Goal: Task Accomplishment & Management: Use online tool/utility

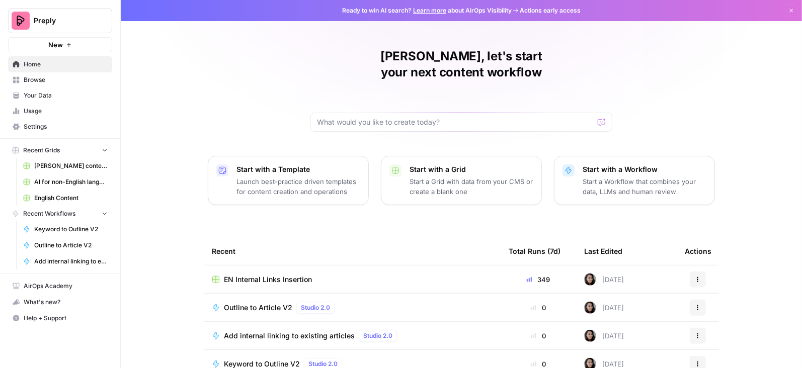
click at [254, 275] on span "EN Internal Links Insertion" at bounding box center [268, 280] width 88 height 10
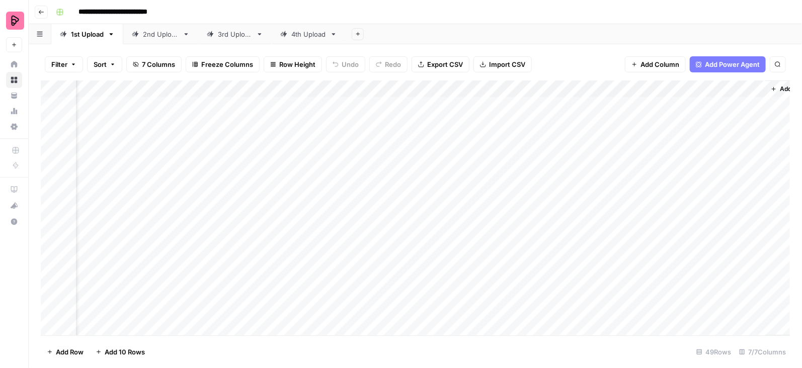
scroll to position [0, 178]
click at [304, 37] on div "4th Upload" at bounding box center [308, 34] width 35 height 10
click at [237, 308] on div "Add Column" at bounding box center [415, 209] width 749 height 256
click at [270, 160] on div "Add Column" at bounding box center [415, 209] width 749 height 256
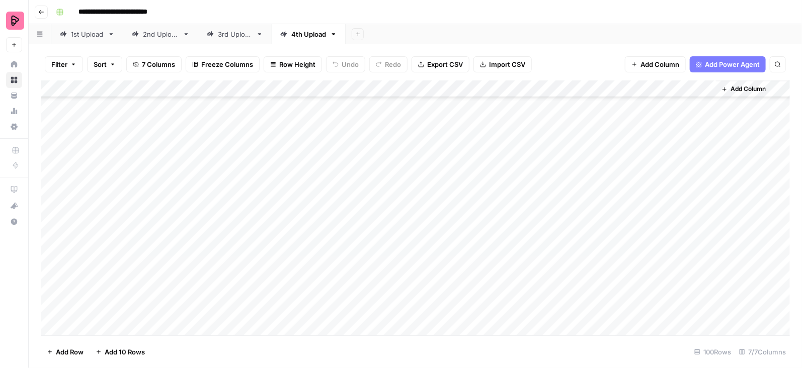
click at [259, 175] on div "Add Column" at bounding box center [415, 209] width 749 height 256
click at [280, 240] on div "Add Column" at bounding box center [415, 209] width 749 height 256
click at [41, 14] on icon "button" at bounding box center [41, 12] width 6 height 6
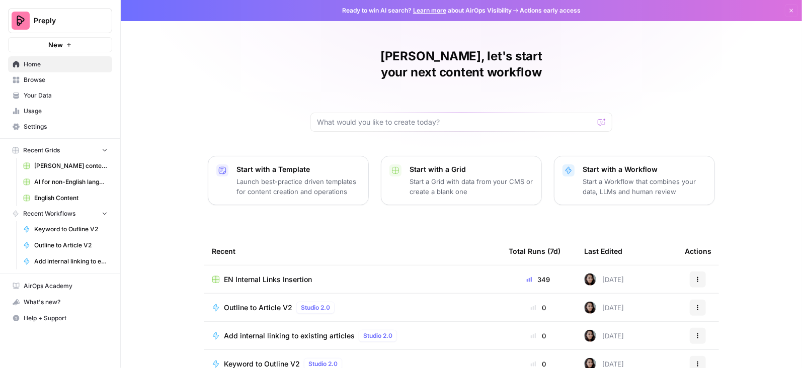
click at [67, 196] on span "English Content" at bounding box center [70, 198] width 73 height 9
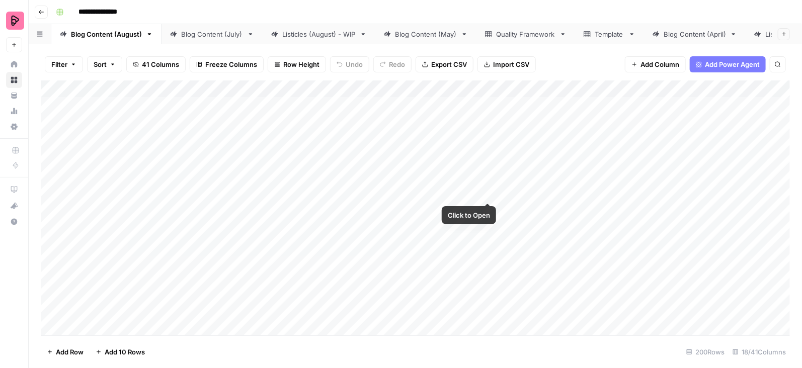
click at [489, 184] on div "Add Column" at bounding box center [415, 209] width 749 height 256
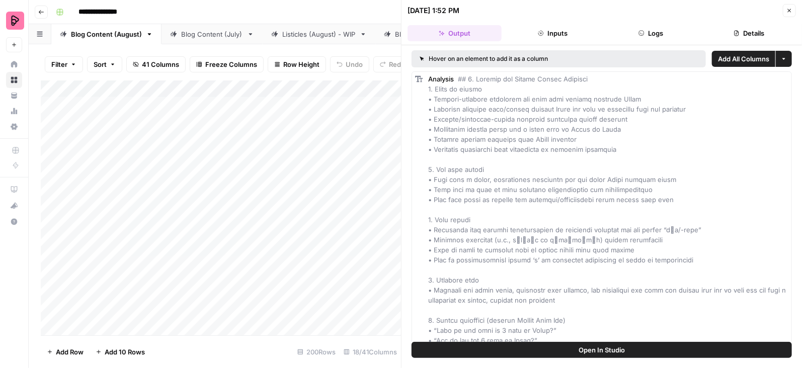
click at [791, 10] on icon "button" at bounding box center [789, 11] width 6 height 6
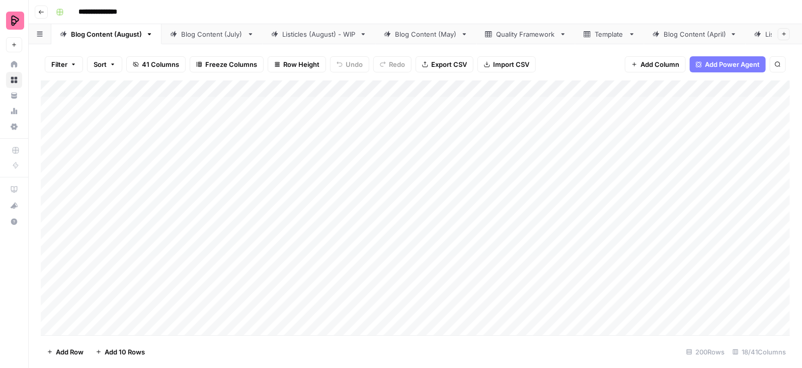
click at [488, 89] on div "Add Column" at bounding box center [415, 209] width 749 height 256
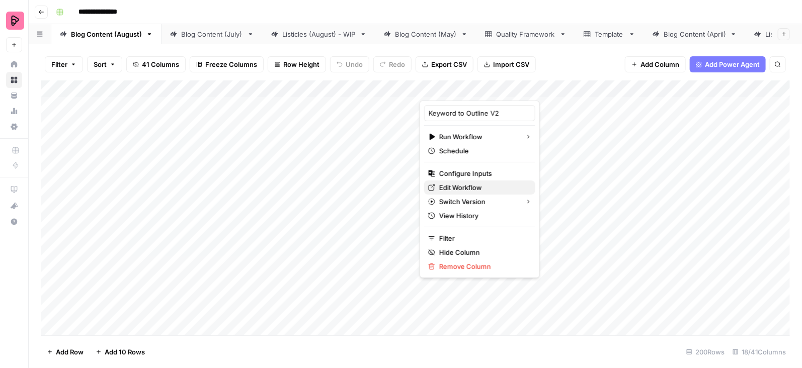
click at [454, 186] on span "Edit Workflow" at bounding box center [483, 188] width 88 height 10
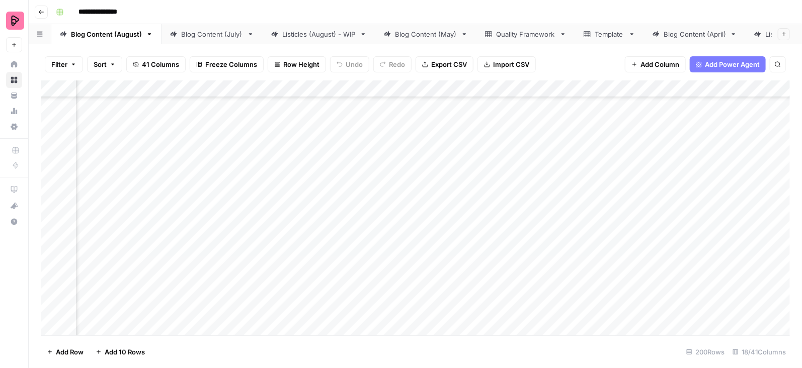
scroll to position [2936, 763]
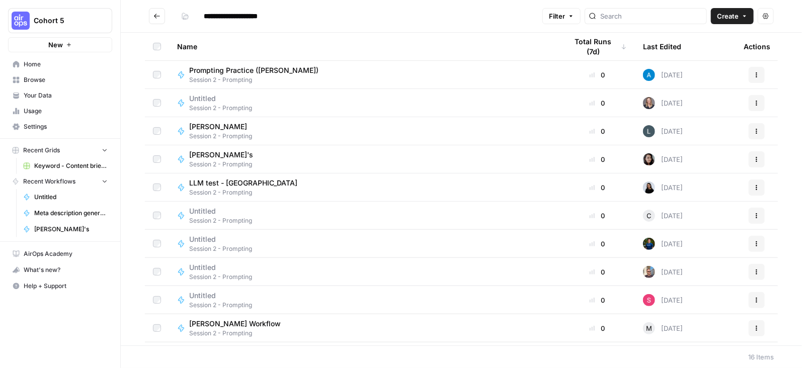
click at [402, 169] on td "Martina's Session 2 - Prompting" at bounding box center [364, 159] width 390 height 28
click at [392, 155] on div "Martina's Session 2 - Prompting" at bounding box center [364, 159] width 374 height 19
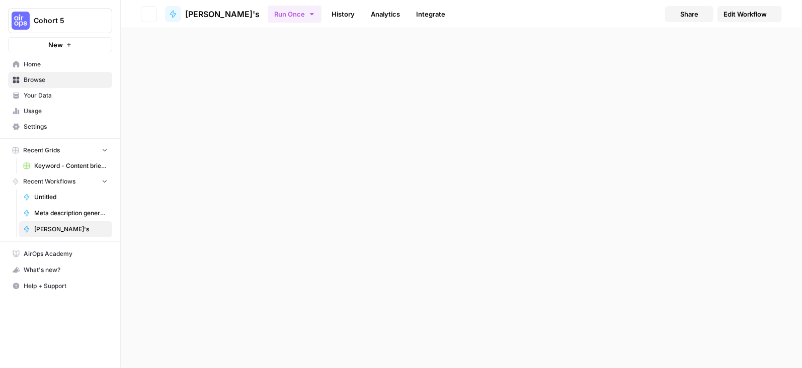
click at [392, 155] on div "Go back Martina's Run Once History Analytics Integrate Share Edit Workflow" at bounding box center [461, 184] width 681 height 368
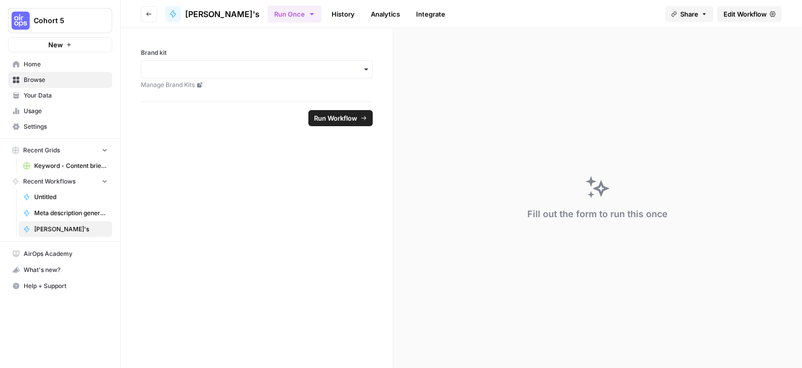
click at [726, 19] on link "Edit Workflow" at bounding box center [750, 14] width 64 height 16
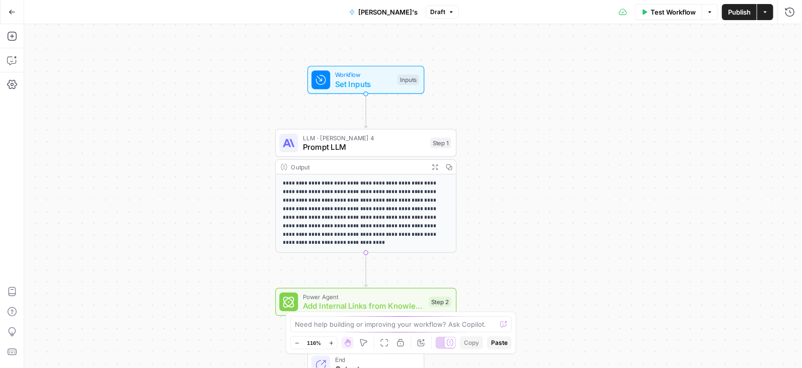
drag, startPoint x: 569, startPoint y: 57, endPoint x: 531, endPoint y: 49, distance: 39.2
click at [531, 49] on div "**********" at bounding box center [413, 196] width 778 height 344
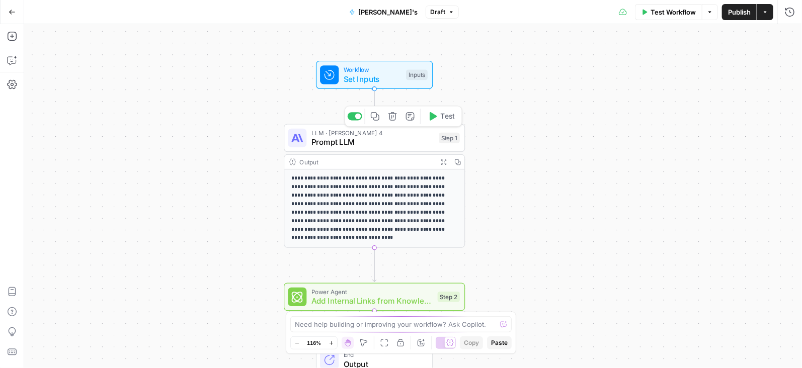
click at [414, 139] on span "Prompt LLM" at bounding box center [372, 142] width 123 height 12
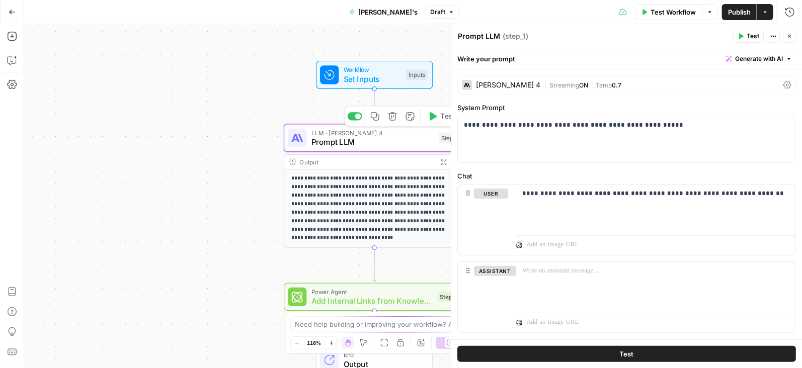
click at [395, 116] on icon "button" at bounding box center [393, 117] width 10 height 10
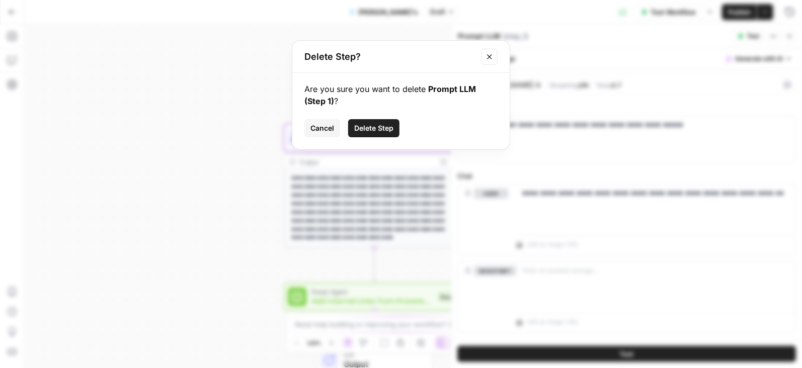
click at [388, 126] on span "Delete Step" at bounding box center [373, 128] width 39 height 10
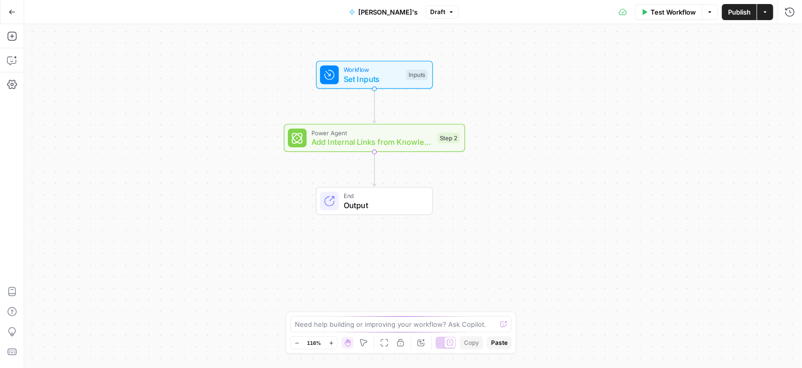
click at [398, 139] on span "Add Internal Links from Knowledge Base" at bounding box center [372, 142] width 122 height 12
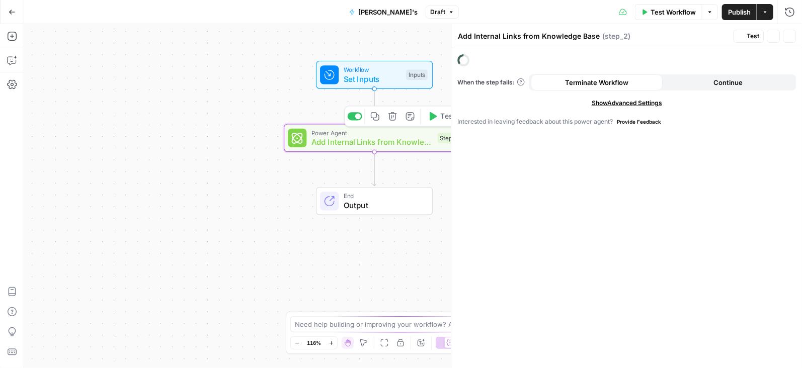
click at [393, 116] on icon "button" at bounding box center [393, 117] width 10 height 10
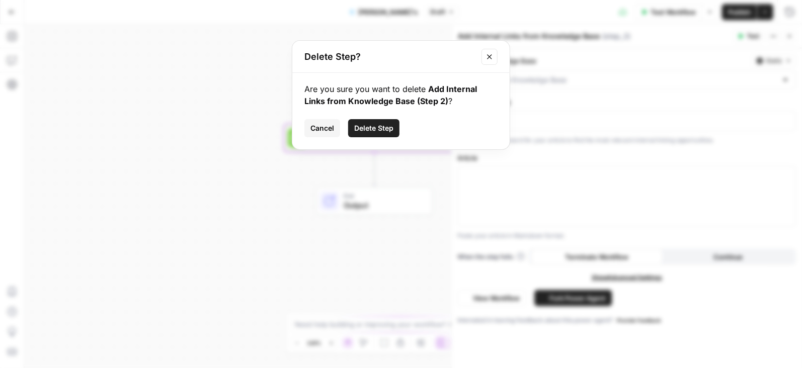
click at [381, 127] on span "Delete Step" at bounding box center [373, 128] width 39 height 10
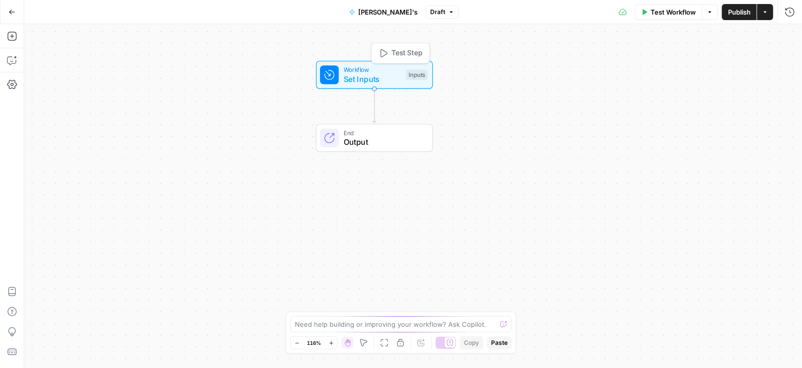
click at [388, 70] on span "Workflow" at bounding box center [373, 70] width 58 height 10
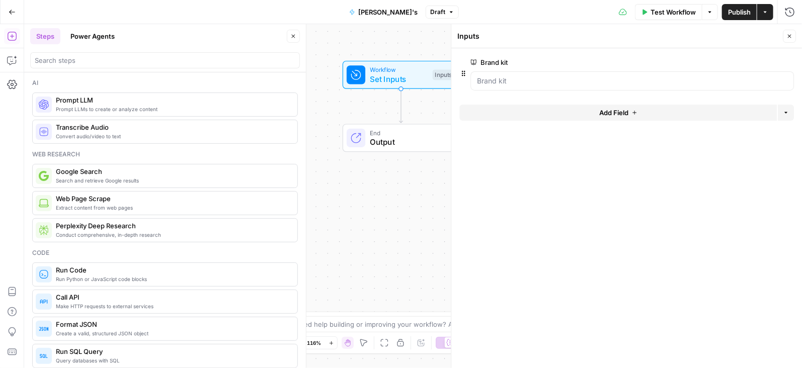
click at [96, 31] on button "Power Agents" at bounding box center [92, 36] width 56 height 16
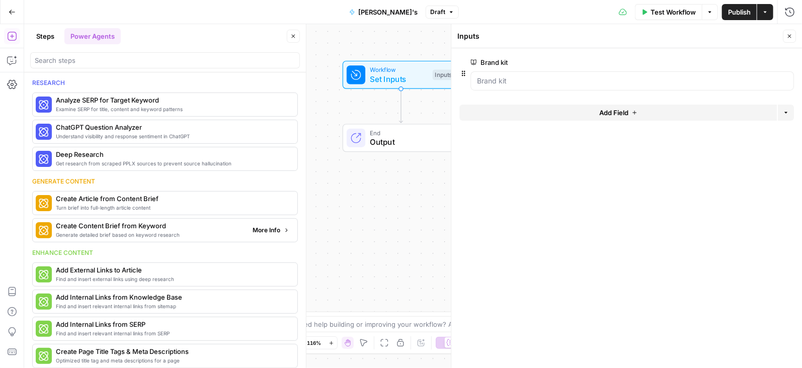
click at [95, 224] on span "Create Content Brief from Keyword" at bounding box center [150, 226] width 189 height 10
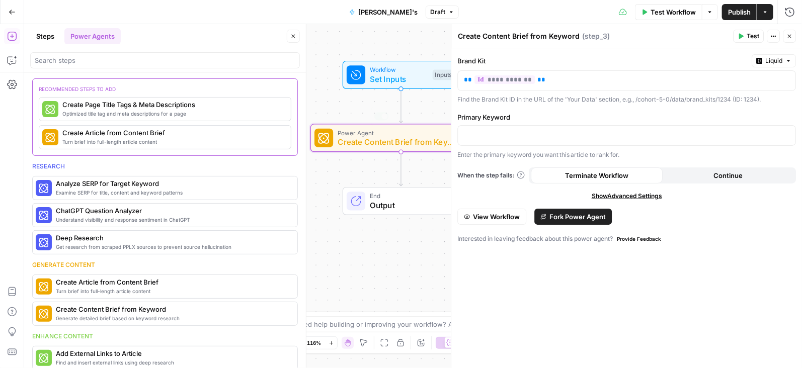
click at [292, 32] on button "Close" at bounding box center [293, 36] width 13 height 13
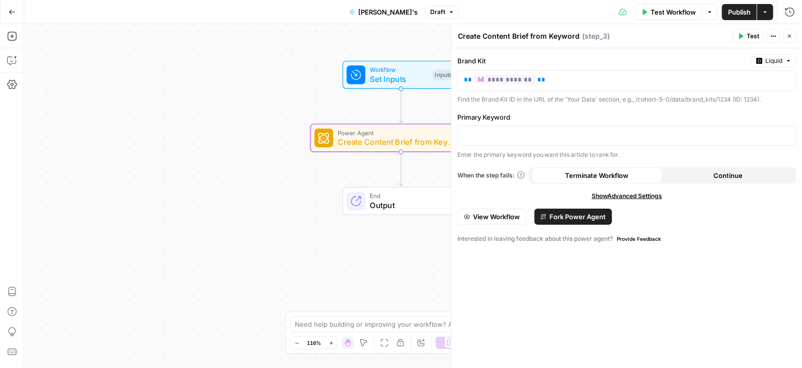
click at [787, 36] on icon "button" at bounding box center [789, 36] width 6 height 6
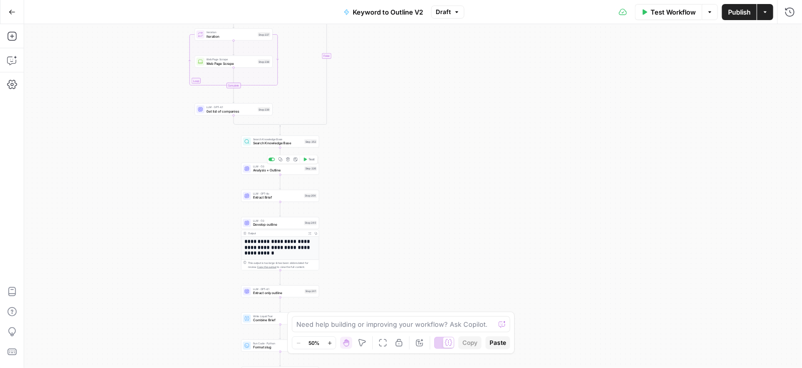
click at [293, 172] on span "Analysis + Outline" at bounding box center [277, 170] width 49 height 5
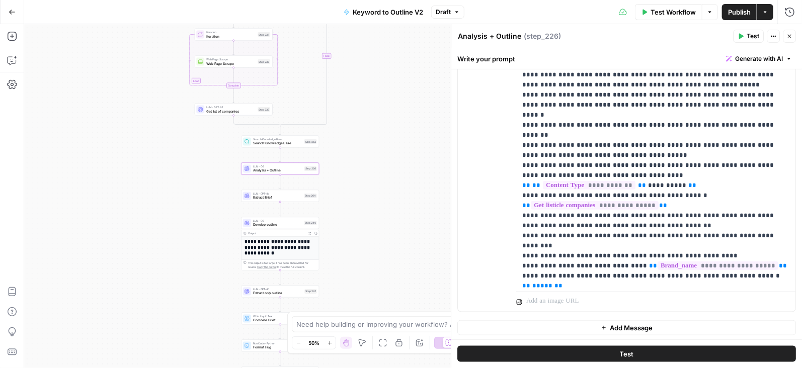
scroll to position [2379, 0]
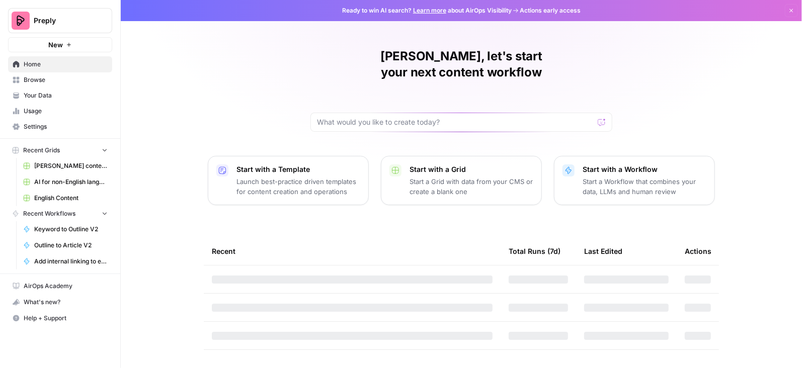
click at [54, 197] on span "English Content" at bounding box center [70, 198] width 73 height 9
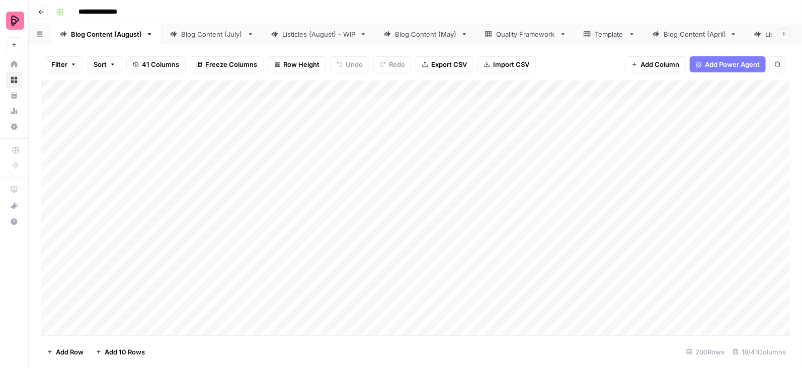
click at [490, 88] on div "Add Column" at bounding box center [415, 209] width 749 height 256
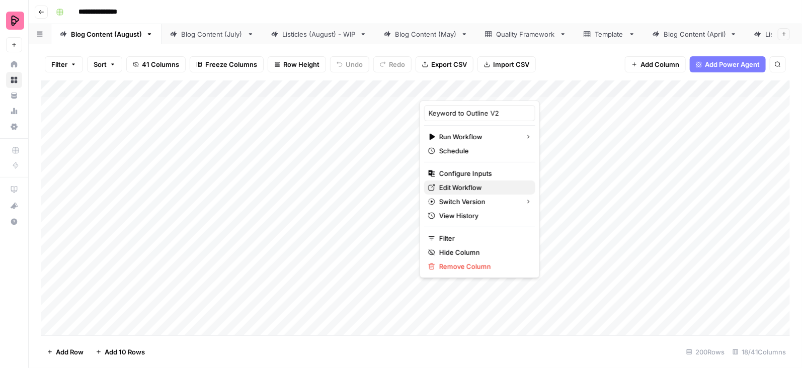
click at [454, 188] on span "Edit Workflow" at bounding box center [483, 188] width 88 height 10
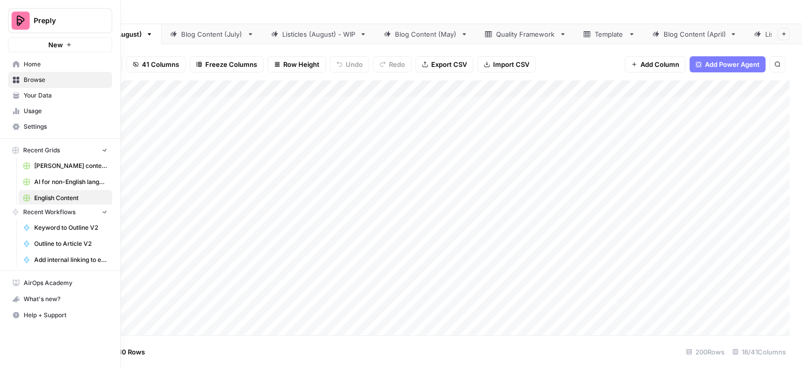
click at [8, 20] on button "Preply" at bounding box center [60, 20] width 104 height 25
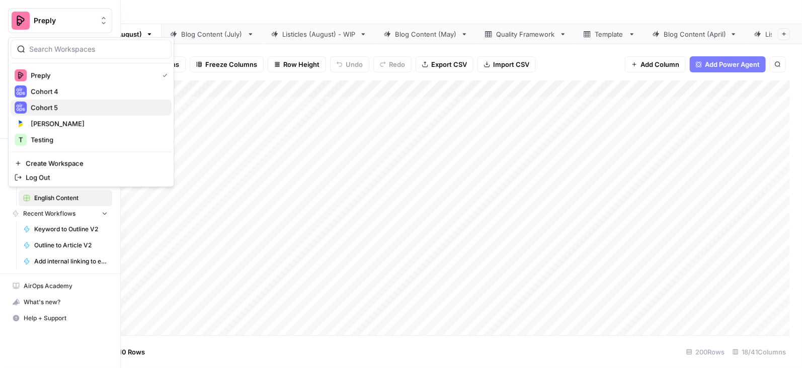
click at [45, 110] on span "Cohort 5" at bounding box center [97, 108] width 133 height 10
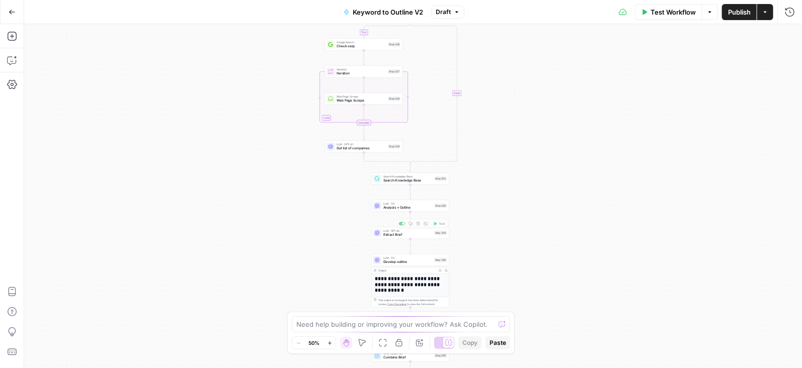
click at [421, 210] on div "Add Note" at bounding box center [426, 207] width 29 height 10
click at [397, 203] on span "LLM · O3" at bounding box center [407, 204] width 49 height 4
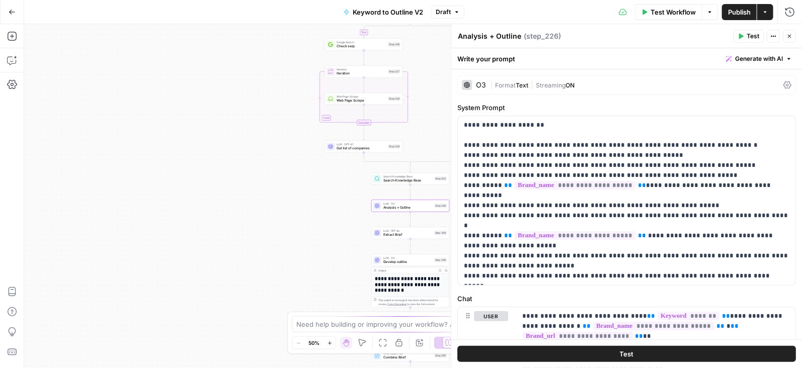
click at [475, 86] on div "O3" at bounding box center [474, 85] width 24 height 10
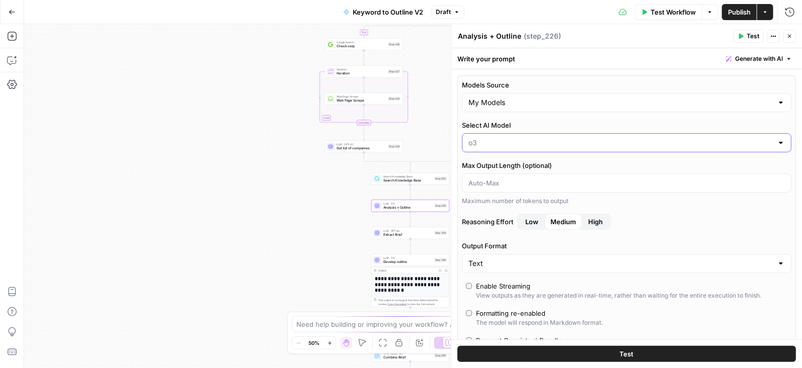
click at [491, 141] on input "Select AI Model" at bounding box center [620, 143] width 304 height 10
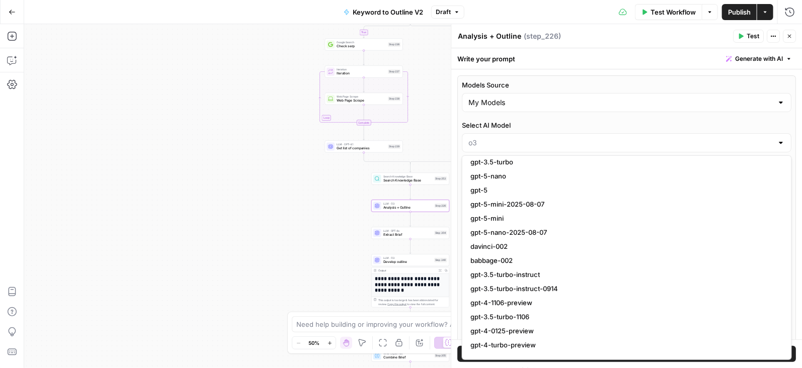
scroll to position [52, 0]
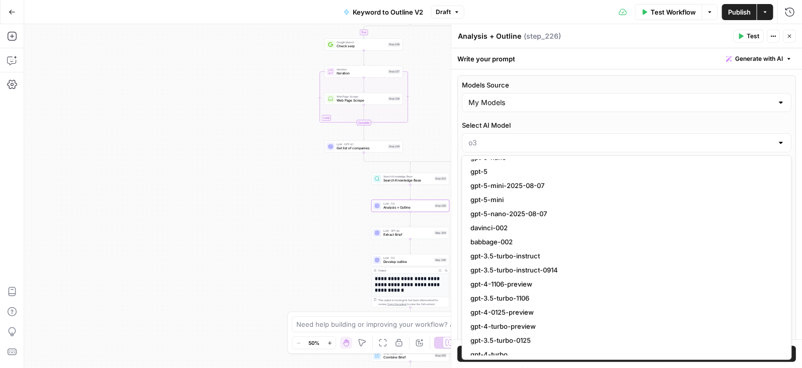
type input "o3"
click at [524, 125] on label "Select AI Model" at bounding box center [627, 125] width 330 height 10
click at [524, 138] on input "o3" at bounding box center [620, 143] width 304 height 10
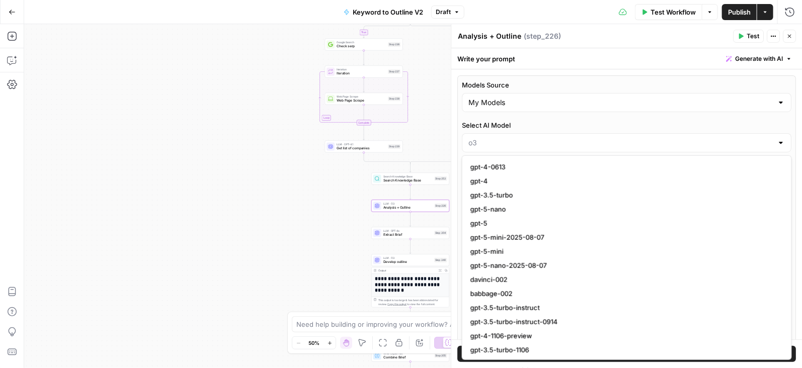
type input "o3"
click at [524, 125] on label "Select AI Model" at bounding box center [627, 125] width 330 height 10
click at [524, 138] on input "o3" at bounding box center [620, 143] width 304 height 10
type input "o3"
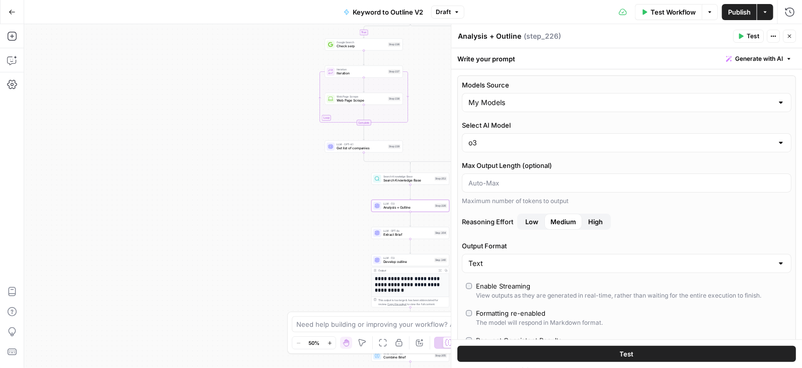
click at [524, 125] on label "Select AI Model" at bounding box center [627, 125] width 330 height 10
click at [524, 138] on input "o3" at bounding box center [620, 143] width 304 height 10
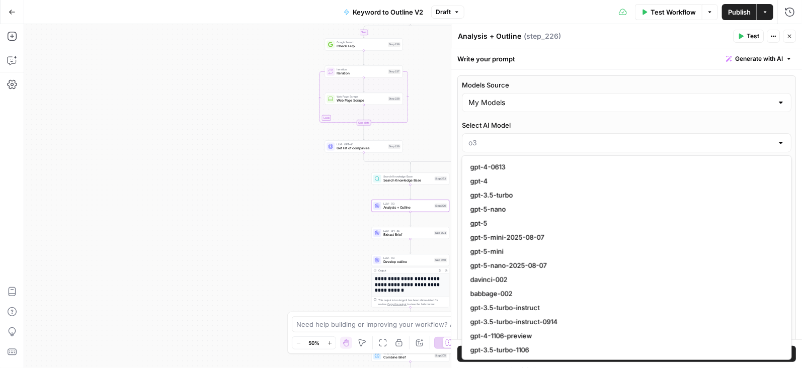
type input "o3"
click at [593, 37] on div "Analysis + Outline Analysis + Outline ( step_226 )" at bounding box center [593, 36] width 273 height 11
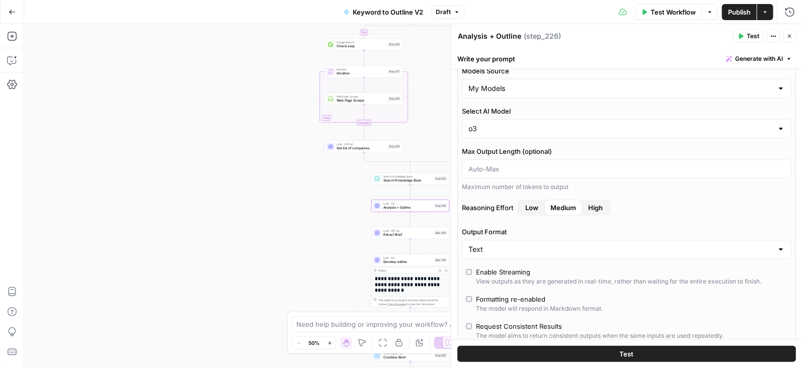
scroll to position [0, 0]
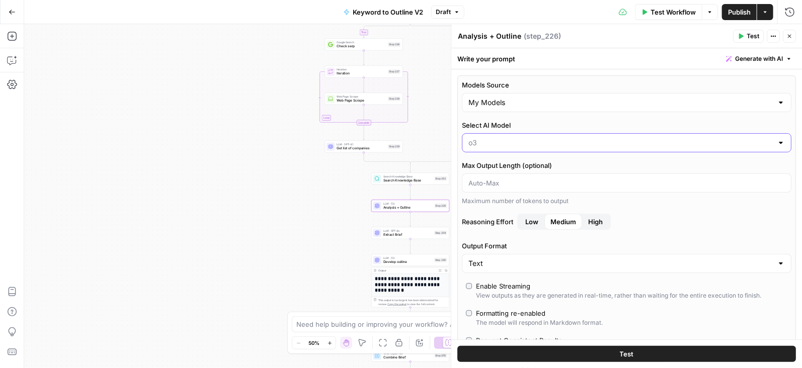
click at [548, 141] on input "Select AI Model" at bounding box center [620, 143] width 304 height 10
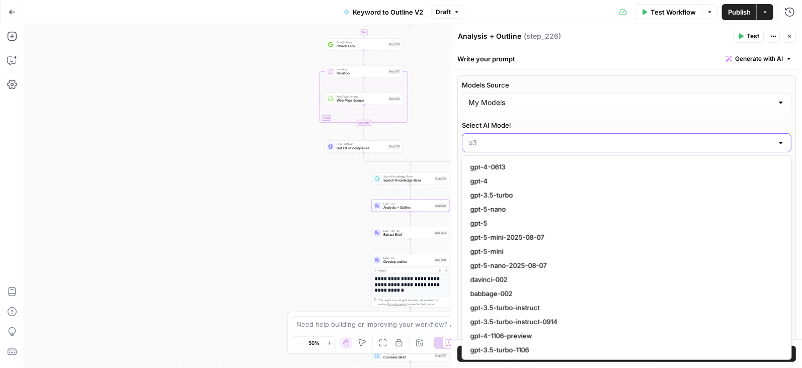
click at [548, 141] on input "Select AI Model" at bounding box center [620, 143] width 304 height 10
type input "o3"
click at [548, 104] on input "Models Source" at bounding box center [620, 103] width 304 height 10
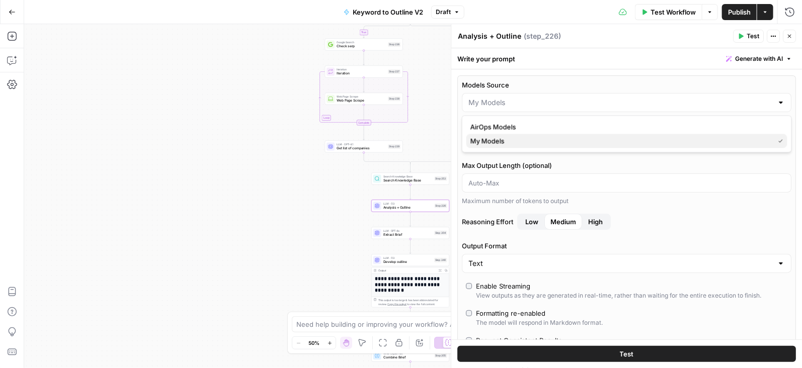
click at [535, 140] on span "My Models" at bounding box center [620, 141] width 300 height 10
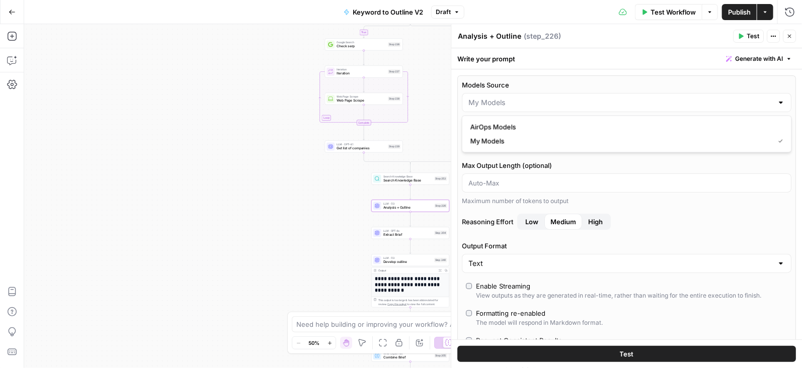
type input "My Models"
click at [582, 138] on input "Select AI Model" at bounding box center [620, 143] width 304 height 10
type input "c"
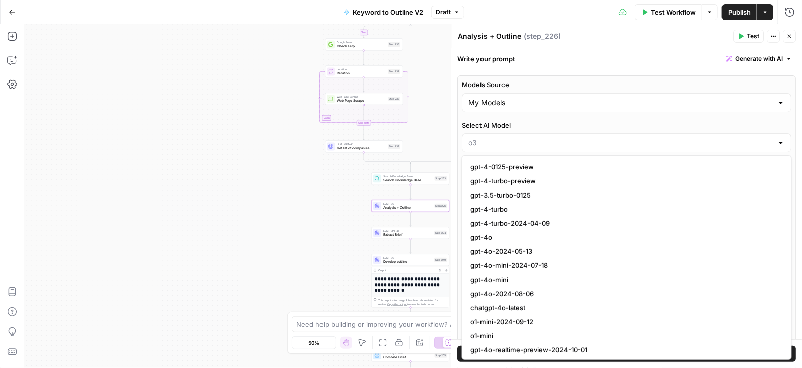
scroll to position [164, 0]
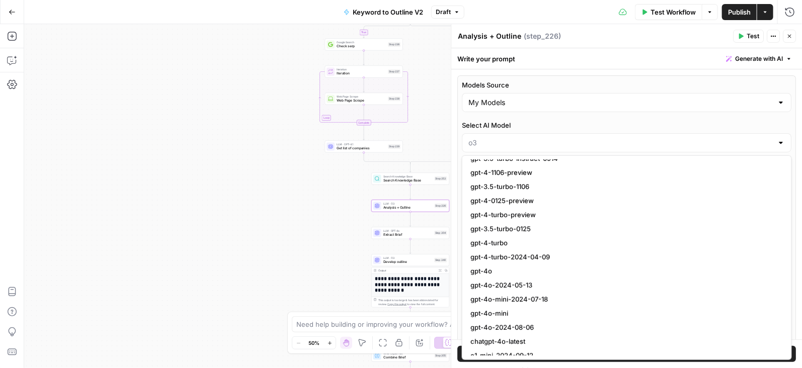
type input "o3"
click at [571, 117] on div "Models Source My Models Select AI Model o3 Max Output Length (optional) Maximum…" at bounding box center [626, 241] width 339 height 332
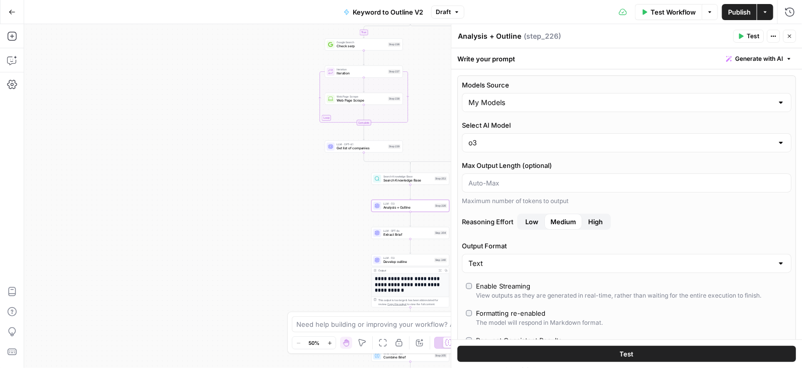
click at [568, 133] on div "o3" at bounding box center [627, 142] width 330 height 19
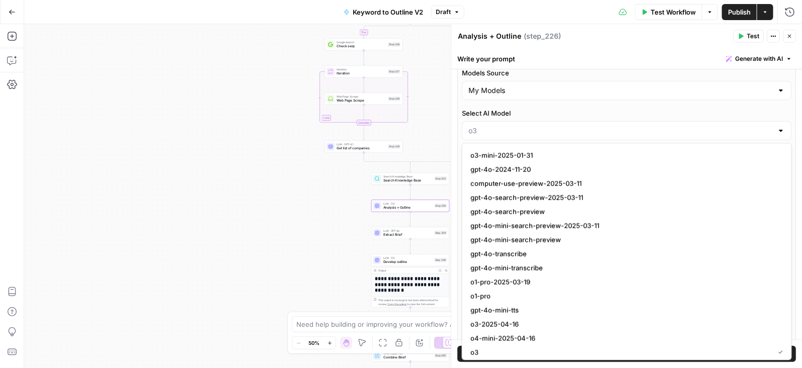
scroll to position [684, 0]
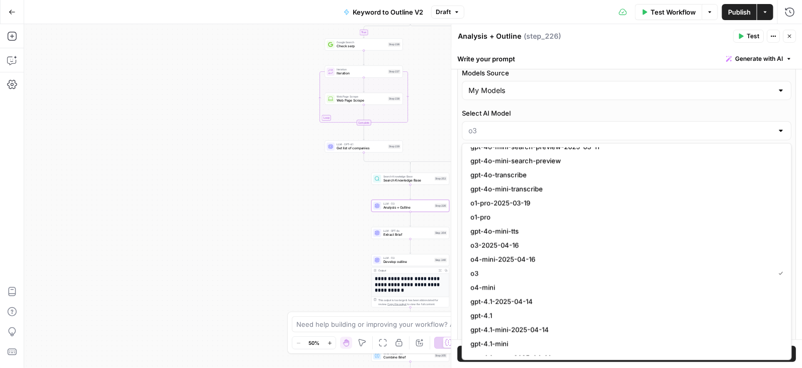
click at [777, 132] on div at bounding box center [781, 131] width 8 height 10
click at [777, 123] on div at bounding box center [627, 130] width 330 height 19
type input "o3"
click at [780, 90] on div at bounding box center [781, 91] width 8 height 10
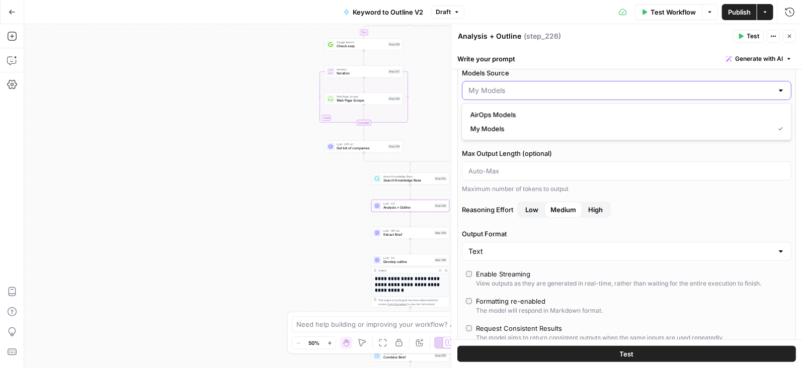
click at [763, 93] on input "Models Source" at bounding box center [620, 91] width 304 height 10
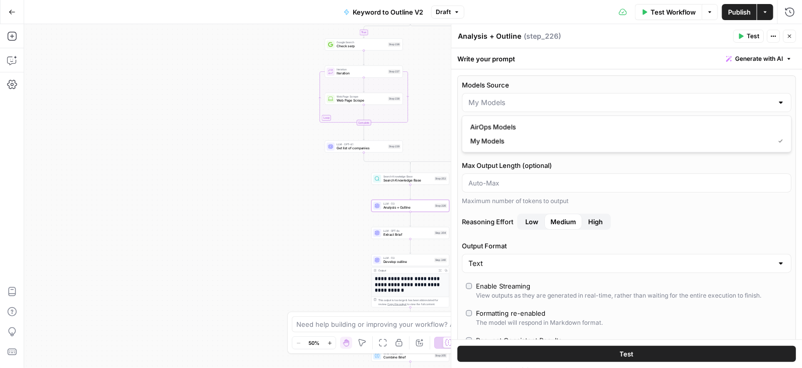
type input "My Models"
click at [793, 40] on button "Close" at bounding box center [789, 36] width 13 height 13
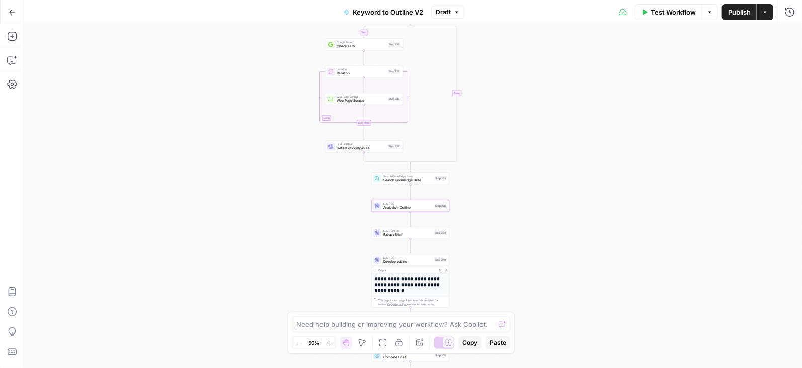
click at [417, 208] on span "Analysis + Outline" at bounding box center [407, 207] width 49 height 5
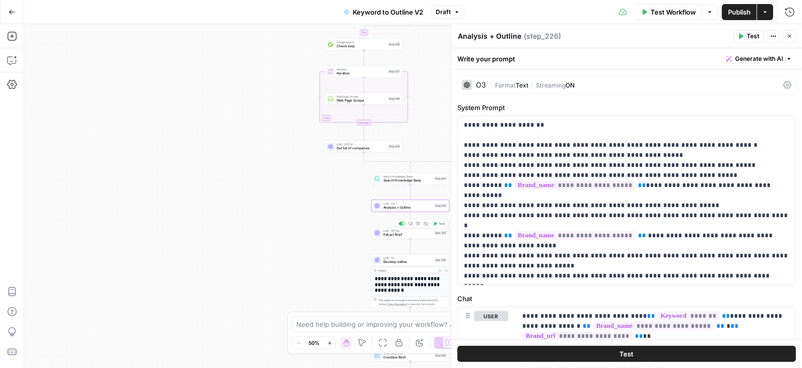
click at [415, 234] on span "Extract Brief" at bounding box center [407, 234] width 49 height 5
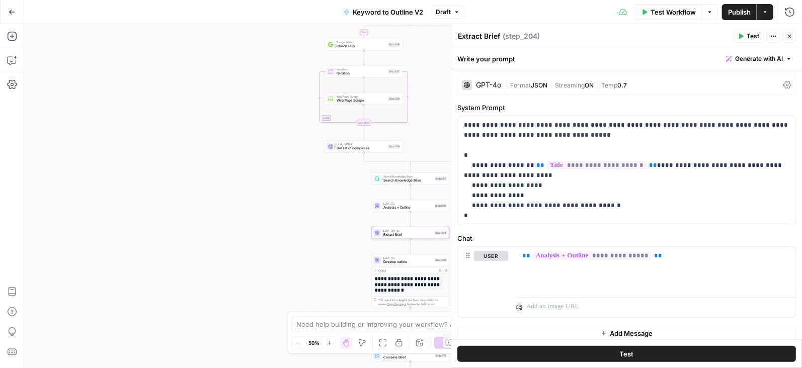
click at [471, 83] on div at bounding box center [467, 85] width 10 height 10
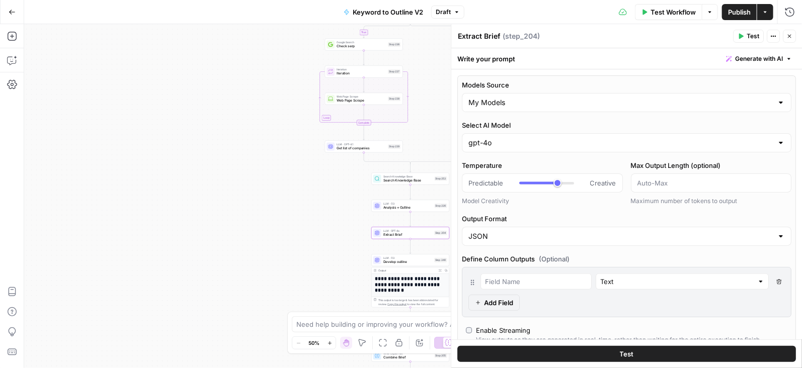
click at [471, 135] on div "gpt-4o" at bounding box center [627, 142] width 330 height 19
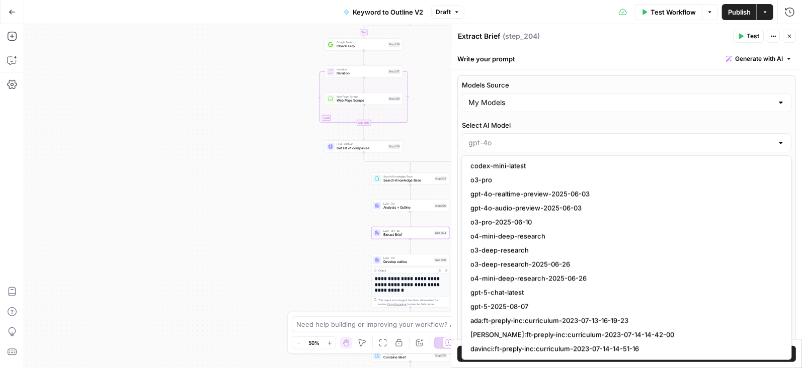
scroll to position [973, 0]
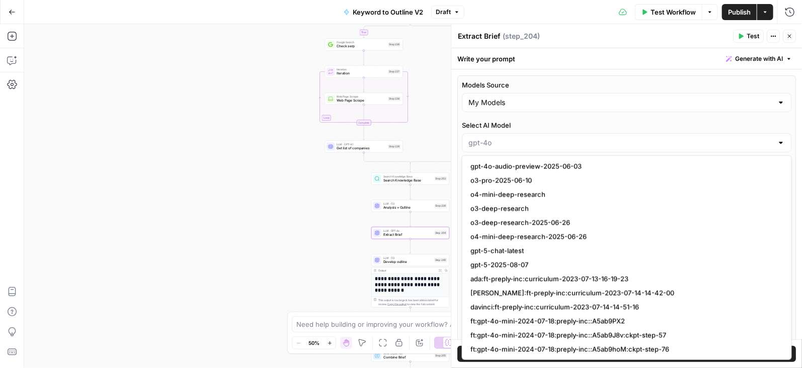
type input "gpt-4o"
click at [791, 36] on icon "button" at bounding box center [789, 36] width 6 height 6
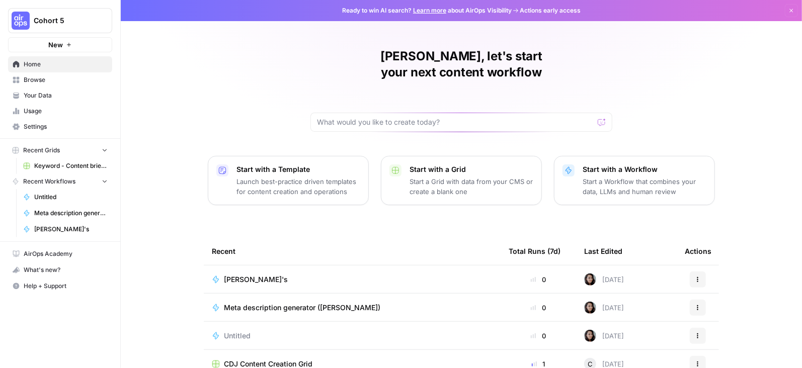
click at [239, 266] on td "[PERSON_NAME]'s" at bounding box center [352, 280] width 297 height 28
click at [242, 275] on span "[PERSON_NAME]'s" at bounding box center [256, 280] width 64 height 10
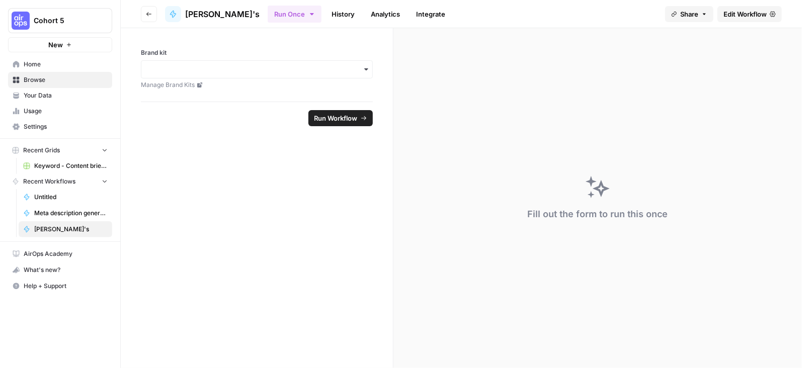
click at [758, 18] on span "Edit Workflow" at bounding box center [745, 14] width 43 height 10
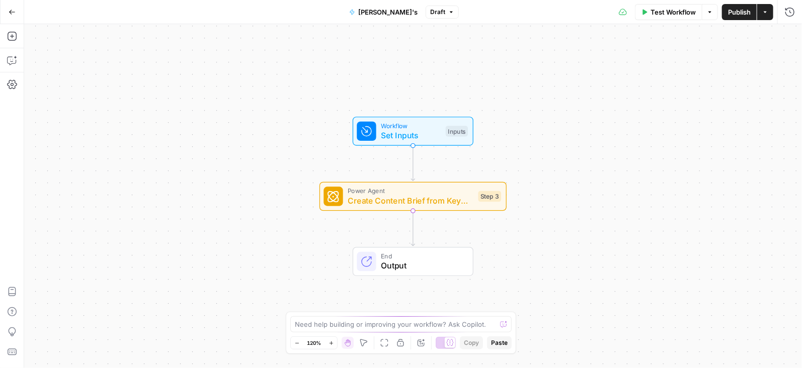
click at [414, 203] on span "Create Content Brief from Keyword" at bounding box center [411, 201] width 126 height 12
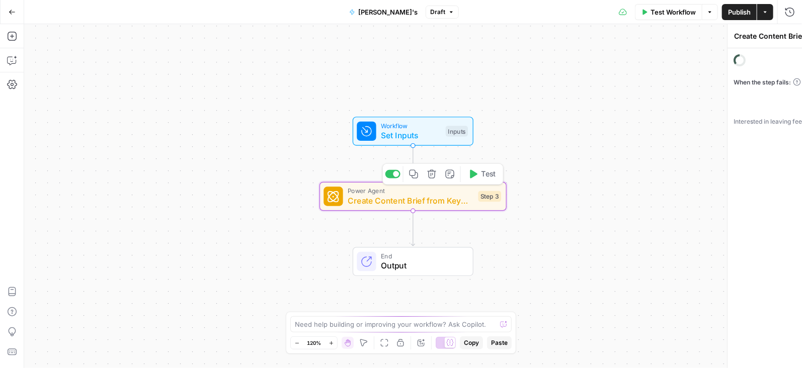
click at [414, 203] on span "Create Content Brief from Keyword" at bounding box center [411, 201] width 126 height 12
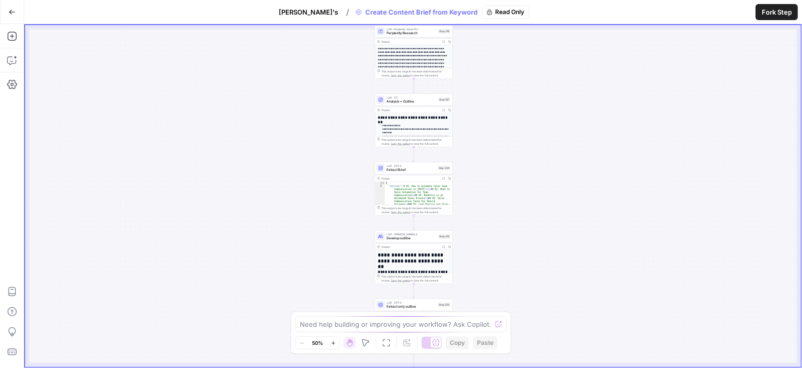
click at [428, 101] on span "Analysis + Outline" at bounding box center [412, 101] width 50 height 5
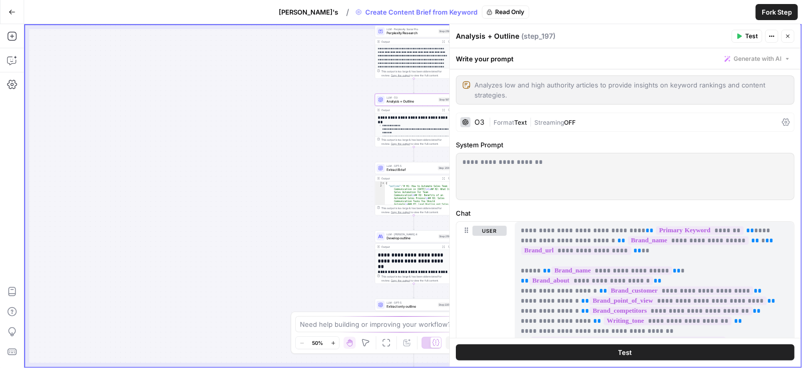
click at [475, 121] on div "O3" at bounding box center [480, 122] width 10 height 7
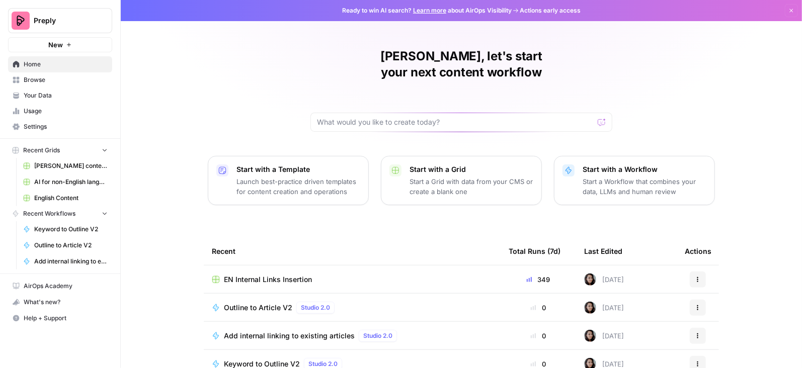
click at [68, 198] on span "English Content" at bounding box center [70, 198] width 73 height 9
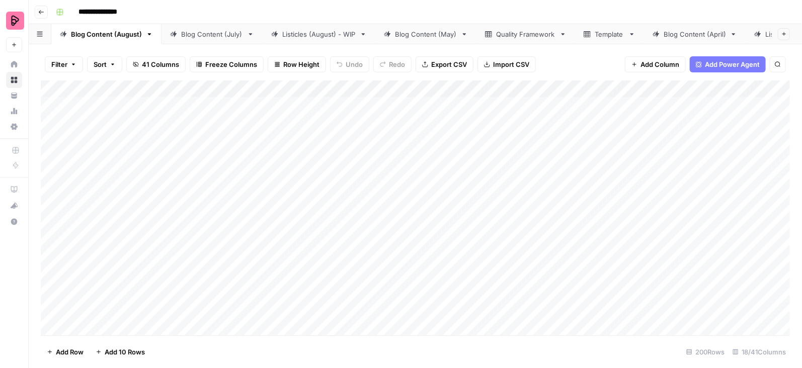
scroll to position [0, 156]
click at [515, 88] on div "Add Column" at bounding box center [415, 209] width 749 height 256
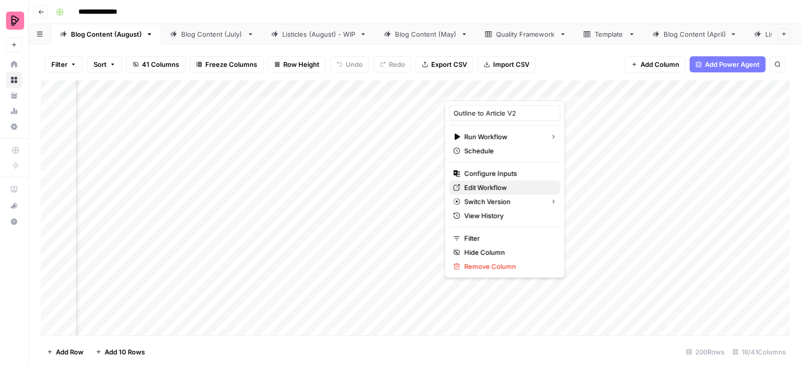
click at [476, 186] on span "Edit Workflow" at bounding box center [508, 188] width 88 height 10
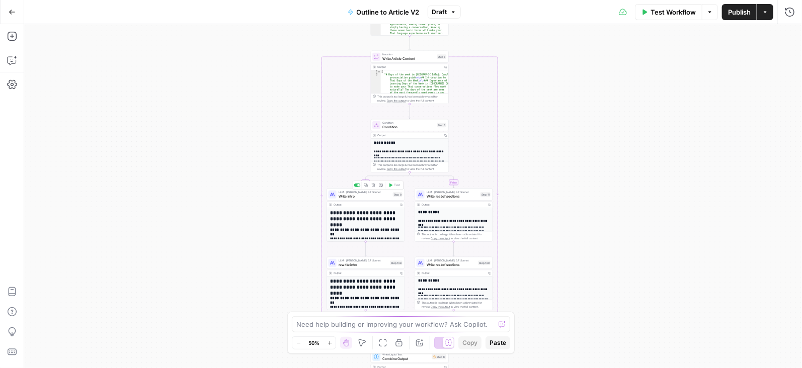
click at [378, 194] on span "Write intro" at bounding box center [365, 196] width 52 height 5
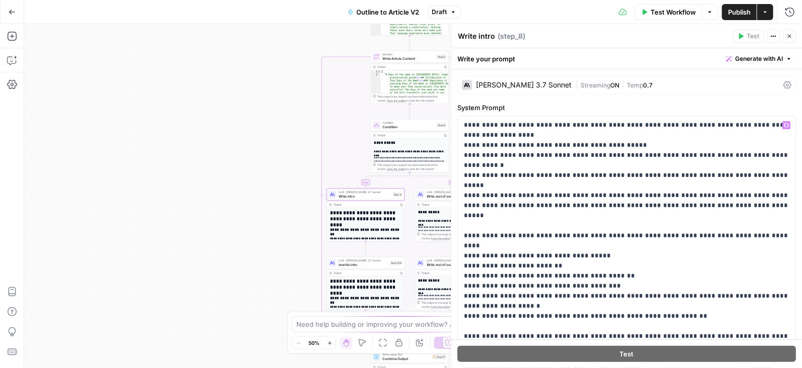
click at [512, 83] on div "Claude 3.7 Sonnet" at bounding box center [524, 85] width 96 height 7
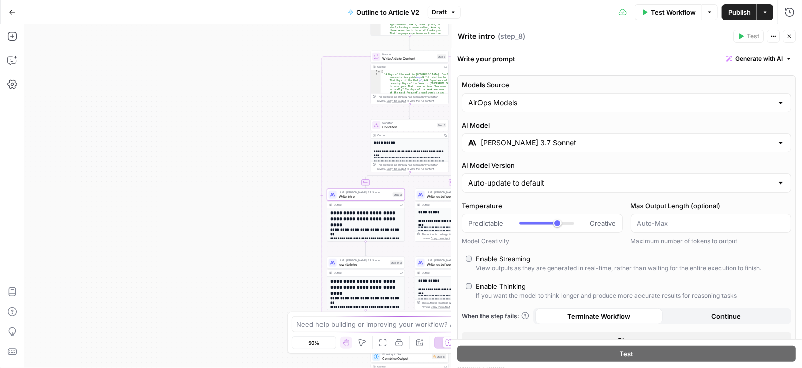
click at [523, 144] on input "Claude 3.7 Sonnet" at bounding box center [627, 143] width 292 height 10
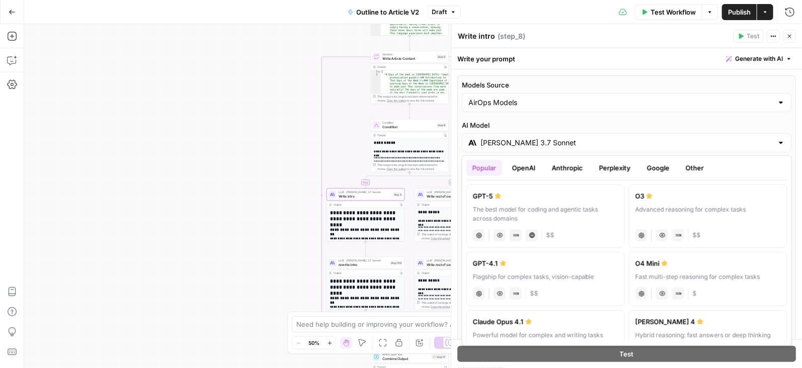
click at [563, 171] on button "Anthropic" at bounding box center [567, 168] width 43 height 16
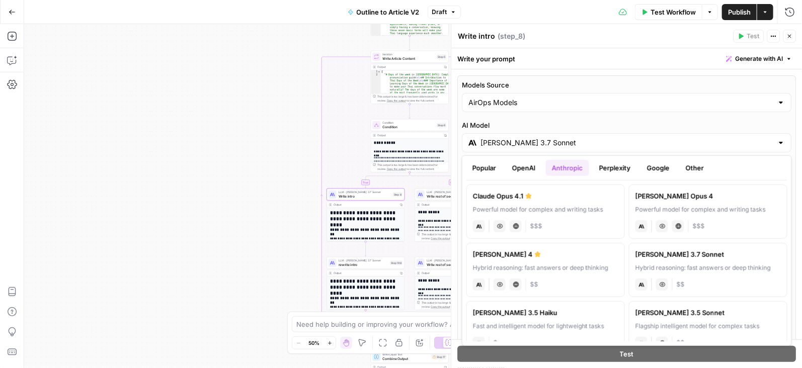
click at [598, 213] on div "Powerful model for complex and writing tasks" at bounding box center [545, 209] width 145 height 9
type input "Claude Opus 4.1"
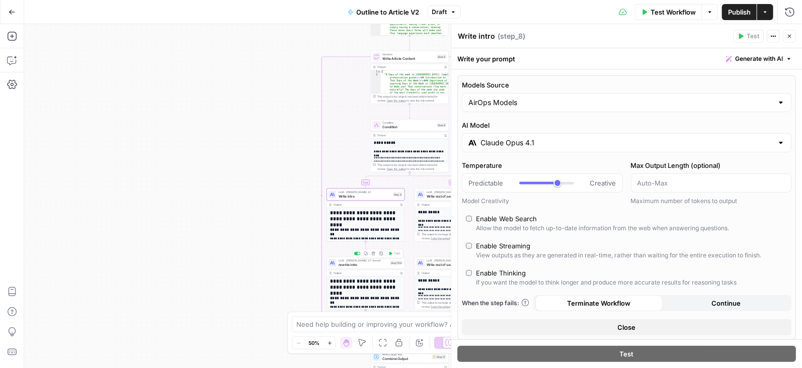
click at [374, 265] on span "rewrite intro" at bounding box center [364, 264] width 50 height 5
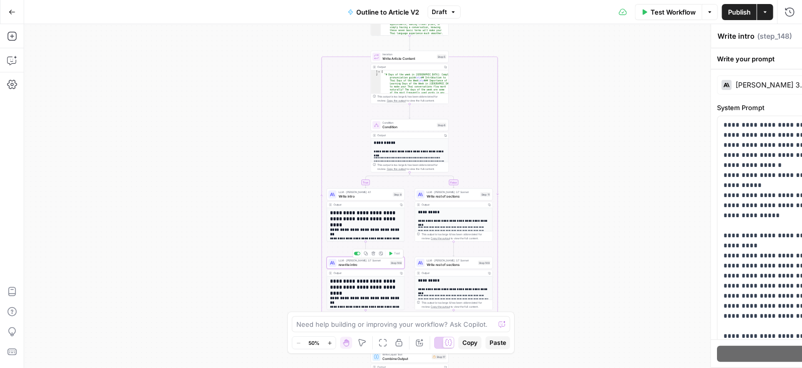
type textarea "rewrite intro"
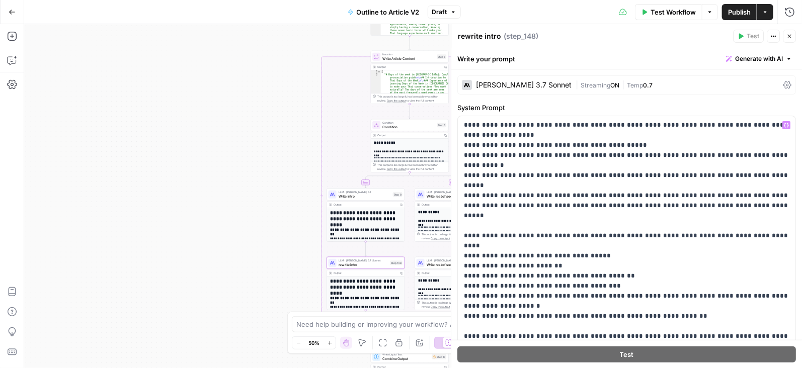
click at [506, 85] on div "Claude 3.7 Sonnet" at bounding box center [524, 85] width 96 height 7
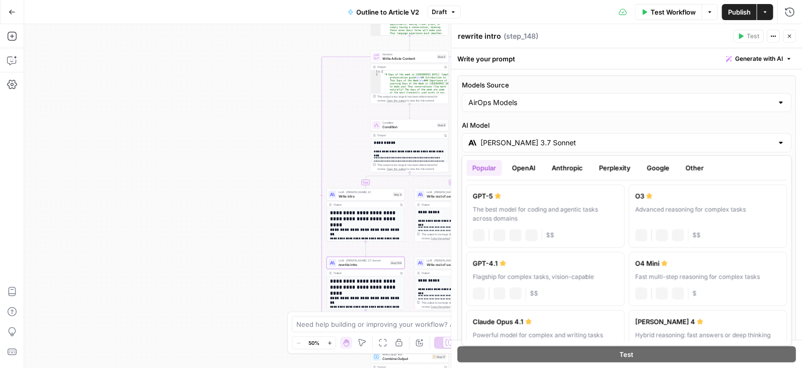
click at [517, 140] on input "Claude 3.7 Sonnet" at bounding box center [627, 143] width 292 height 10
click at [573, 163] on button "Anthropic" at bounding box center [567, 168] width 43 height 16
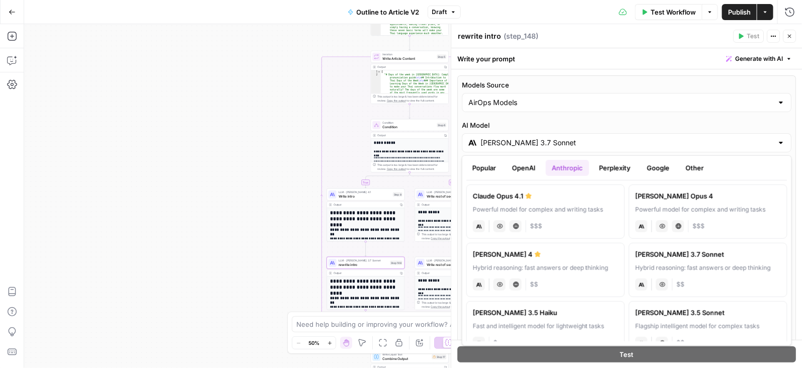
click at [531, 205] on div "Powerful model for complex and writing tasks" at bounding box center [545, 209] width 145 height 9
click at [520, 139] on input "Claude Opus 4.1" at bounding box center [627, 143] width 292 height 10
click at [518, 250] on div "Claude Sonnet 4" at bounding box center [545, 255] width 145 height 10
type input "Claude Sonnet 4"
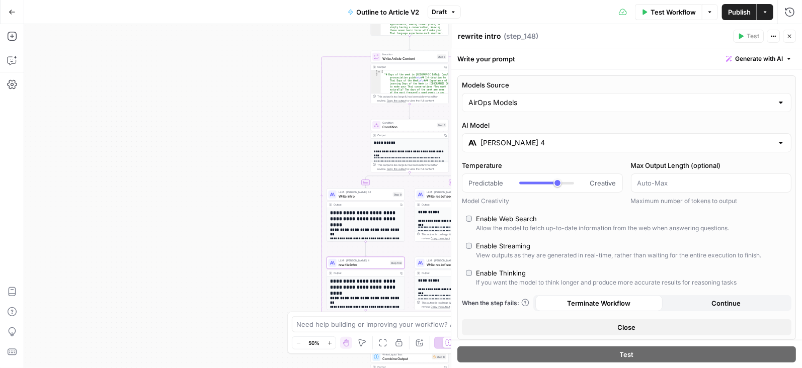
click at [382, 194] on span "Write intro" at bounding box center [365, 196] width 52 height 5
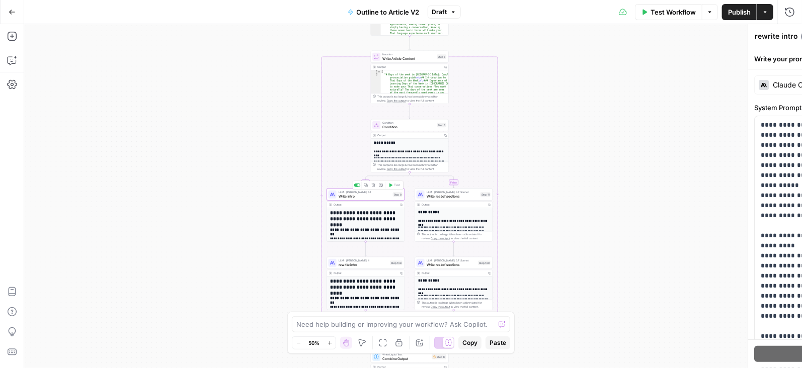
type textarea "Write intro"
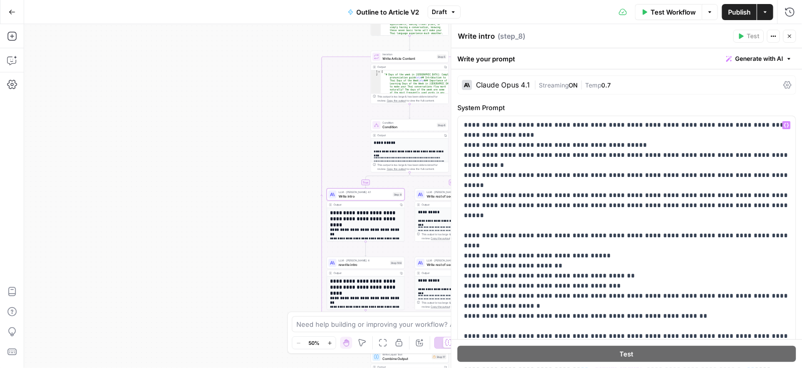
click at [503, 83] on div "Claude Opus 4.1" at bounding box center [503, 85] width 54 height 7
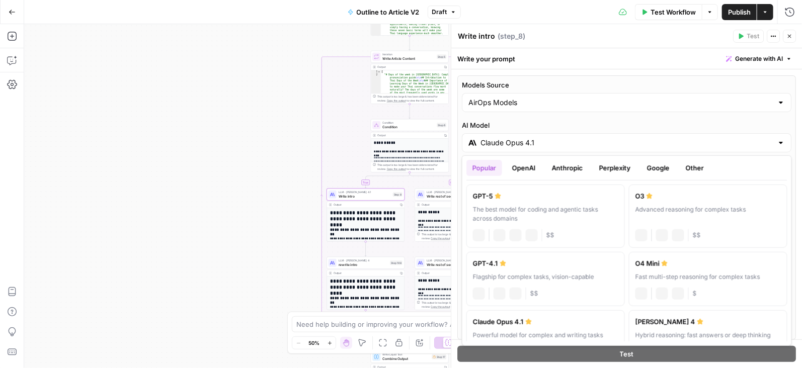
click at [517, 141] on input "Claude Opus 4.1" at bounding box center [627, 143] width 292 height 10
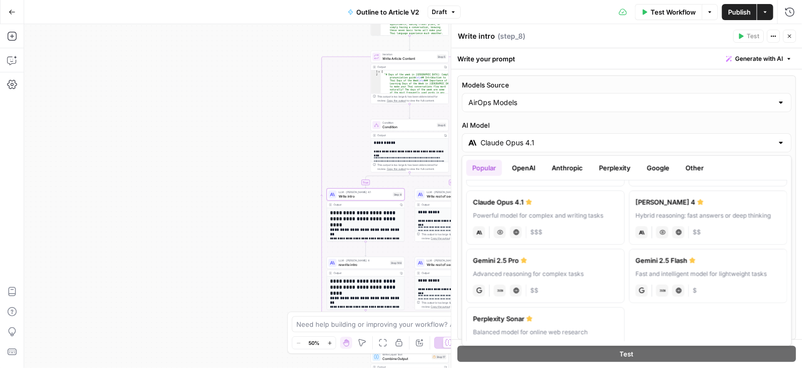
scroll to position [106, 0]
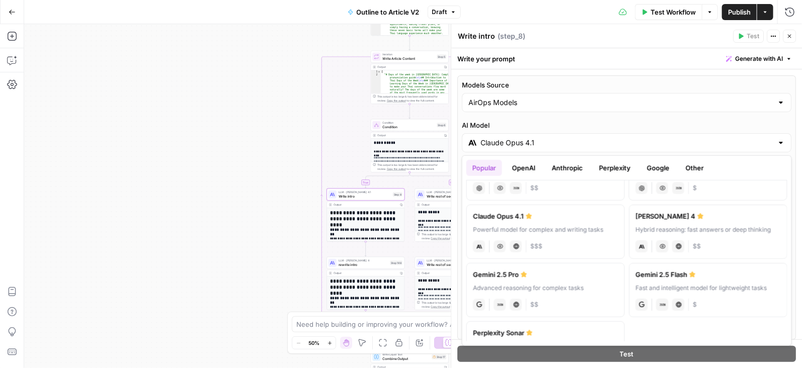
click at [590, 219] on label "Claude Opus 4.1 Powerful model for complex and writing tasks anthropic Vision C…" at bounding box center [545, 232] width 159 height 54
click at [786, 39] on button "Close" at bounding box center [789, 36] width 13 height 13
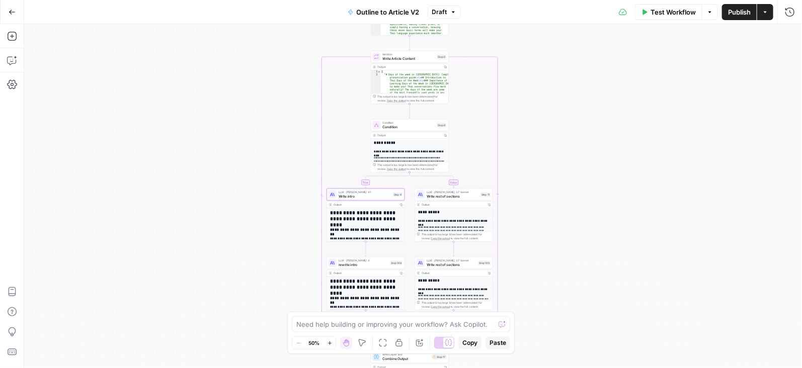
click at [374, 263] on span "rewrite intro" at bounding box center [364, 264] width 50 height 5
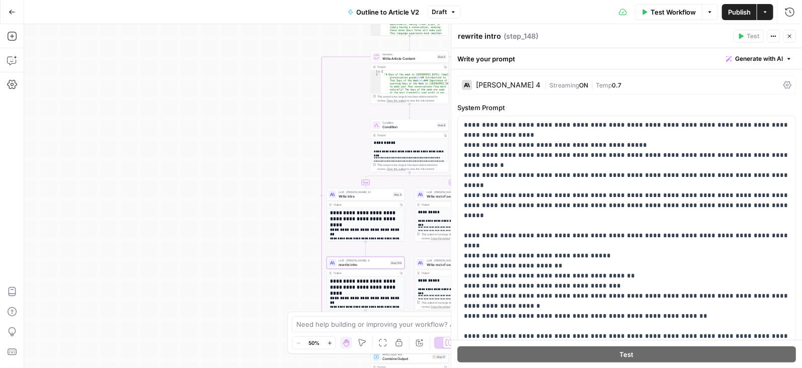
click at [503, 86] on div "Claude Sonnet 4" at bounding box center [508, 85] width 64 height 7
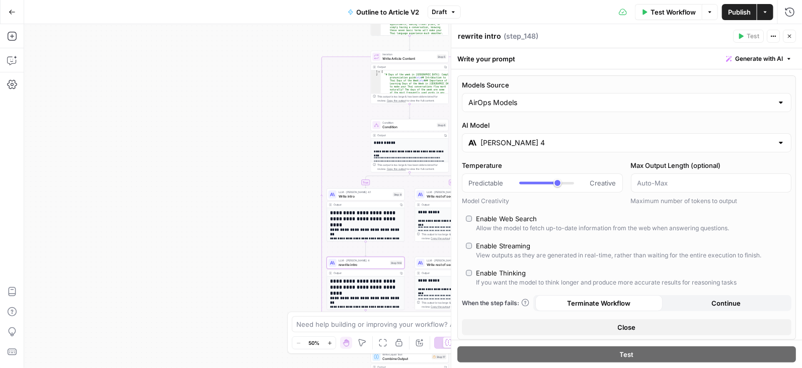
click at [521, 142] on input "Claude Sonnet 4" at bounding box center [627, 143] width 292 height 10
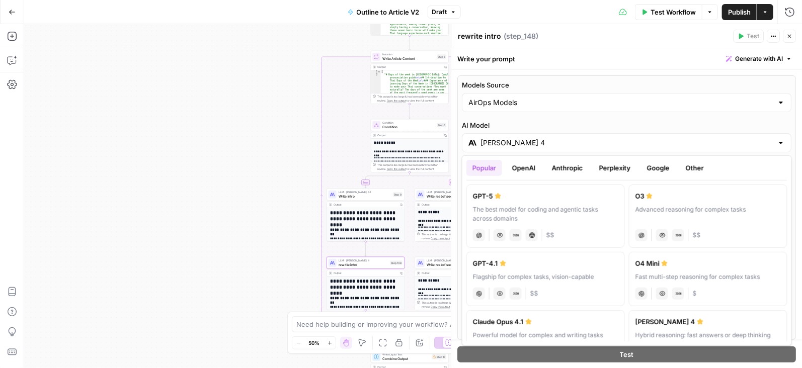
scroll to position [91, 0]
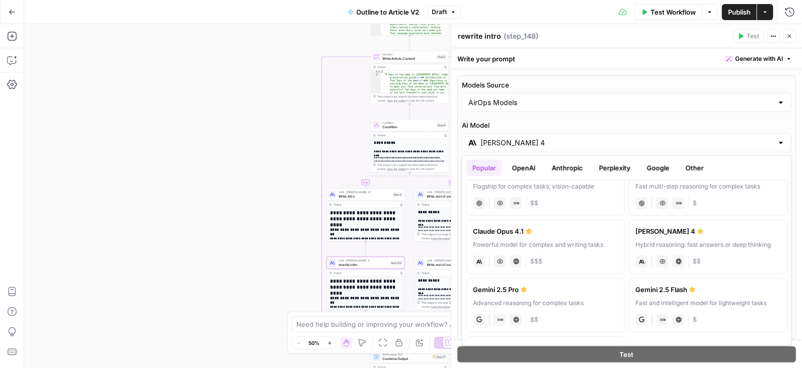
click at [503, 228] on div "Claude Opus 4.1" at bounding box center [545, 231] width 145 height 10
type input "Claude Opus 4.1"
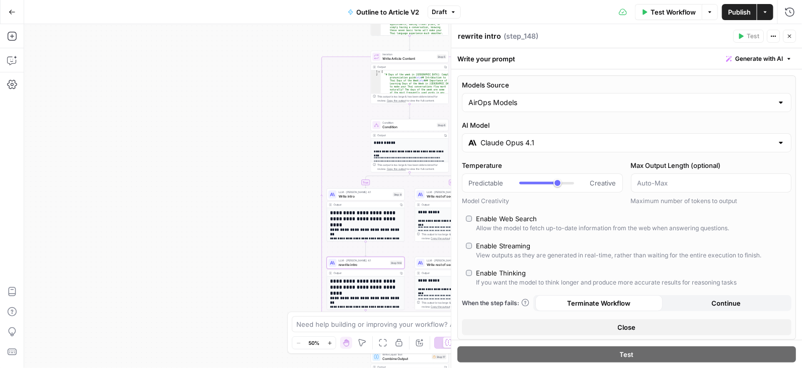
click at [791, 38] on icon "button" at bounding box center [789, 36] width 6 height 6
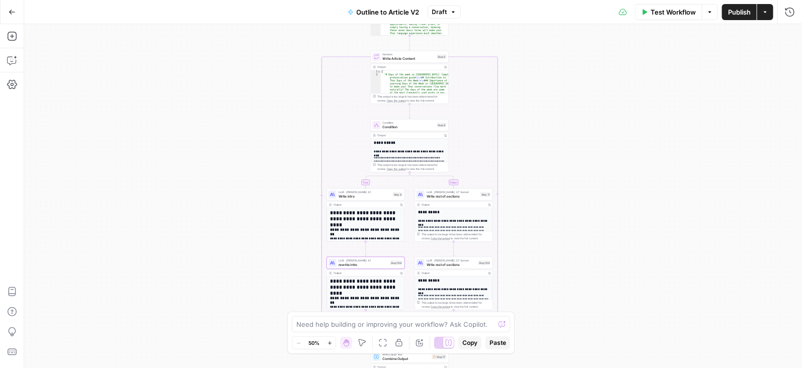
click at [469, 196] on span "Write rest of sections" at bounding box center [453, 196] width 52 height 5
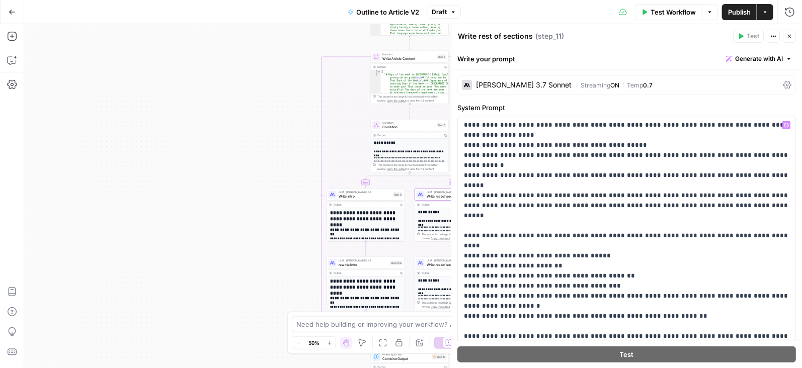
click at [519, 88] on div "Claude 3.7 Sonnet" at bounding box center [524, 85] width 96 height 7
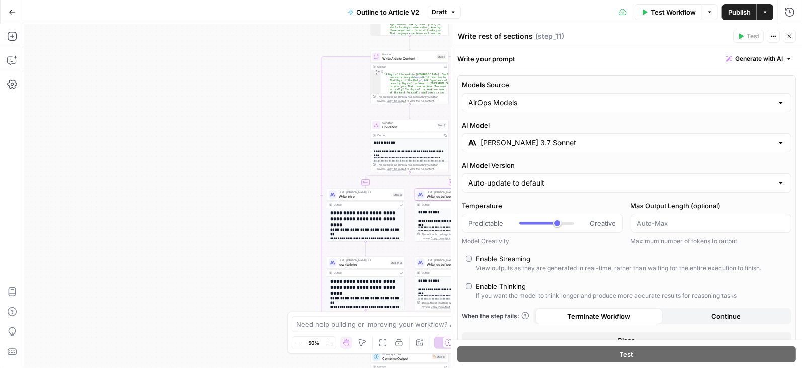
click at [526, 144] on input "Claude 3.7 Sonnet" at bounding box center [627, 143] width 292 height 10
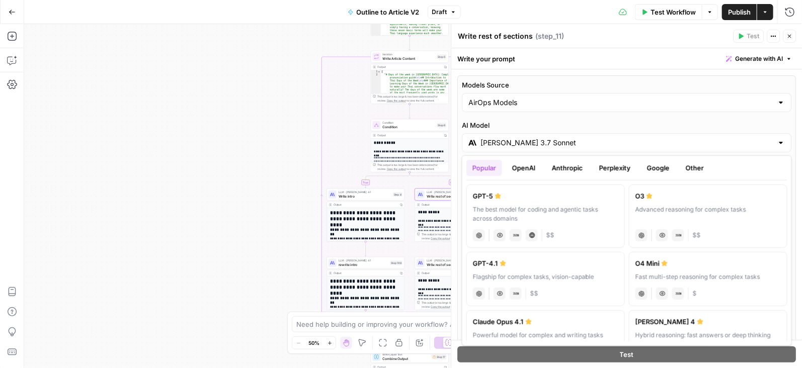
click at [565, 167] on button "Anthropic" at bounding box center [567, 168] width 43 height 16
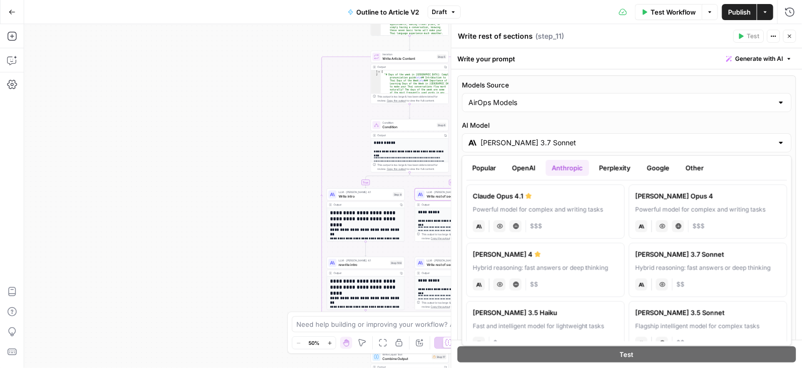
click at [537, 204] on label "Claude Opus 4.1 Powerful model for complex and writing tasks anthropic Vision C…" at bounding box center [545, 212] width 159 height 54
type input "Claude Opus 4.1"
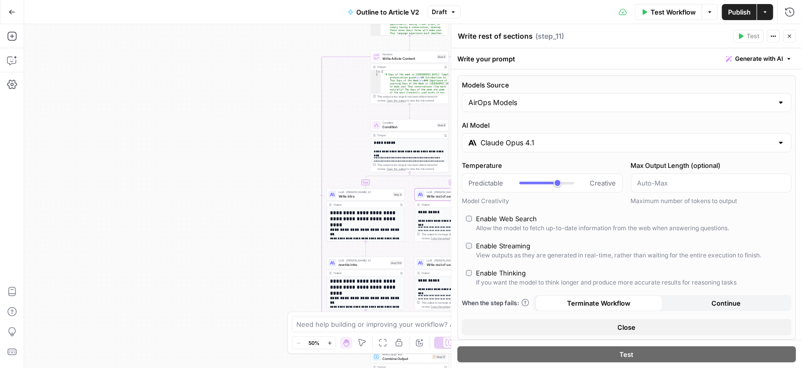
click at [790, 40] on button "Close" at bounding box center [789, 36] width 13 height 13
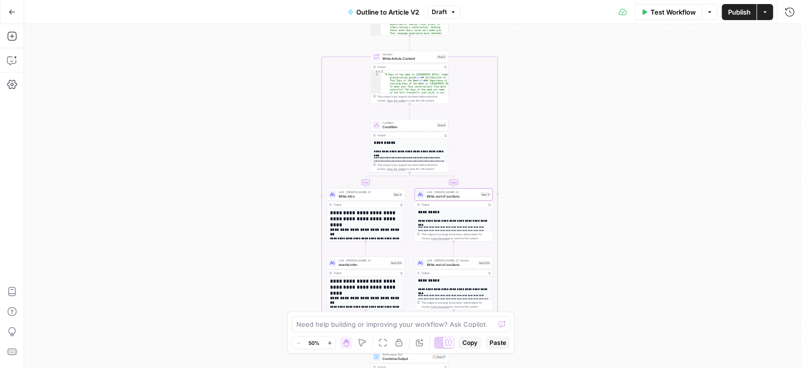
click at [468, 265] on span "Write rest of sections" at bounding box center [452, 264] width 50 height 5
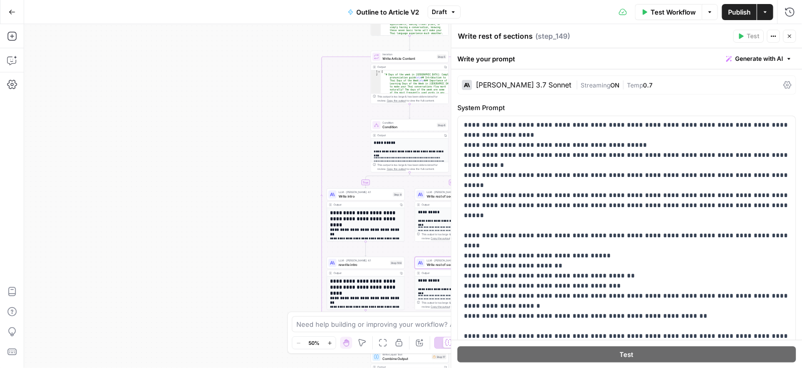
click at [518, 88] on div "Claude 3.7 Sonnet" at bounding box center [524, 85] width 96 height 7
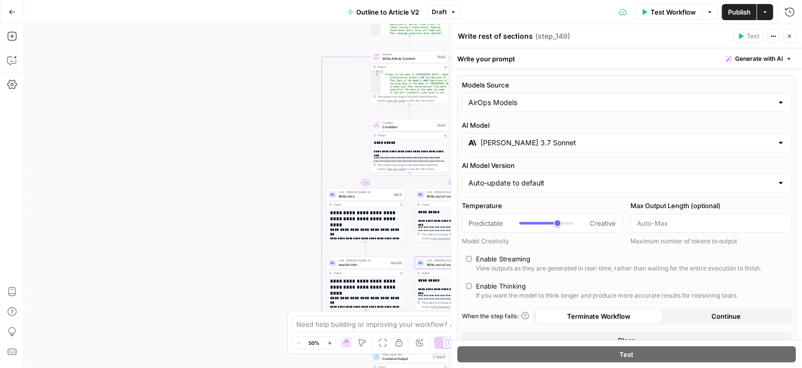
click at [546, 138] on input "Claude 3.7 Sonnet" at bounding box center [627, 143] width 292 height 10
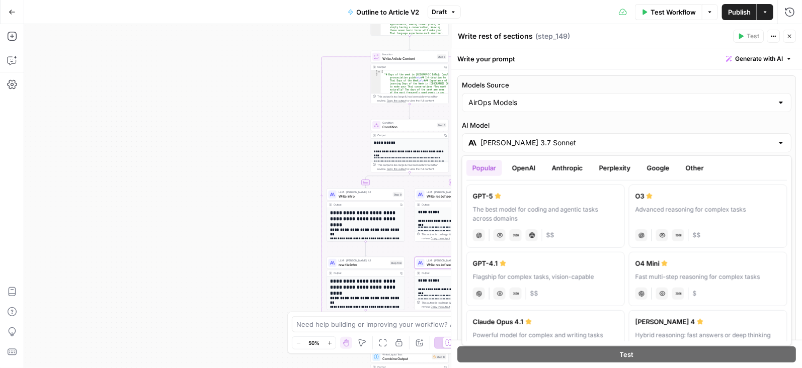
click at [559, 317] on div "Claude Opus 4.1" at bounding box center [545, 322] width 145 height 10
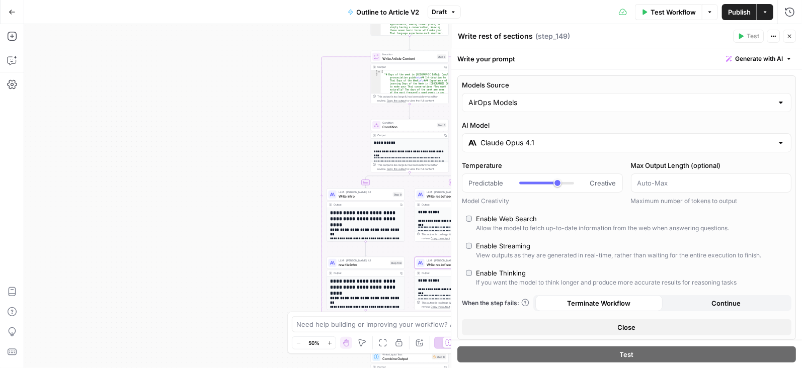
type input "Claude Opus 4.1"
click at [791, 35] on icon "button" at bounding box center [790, 37] width 4 height 4
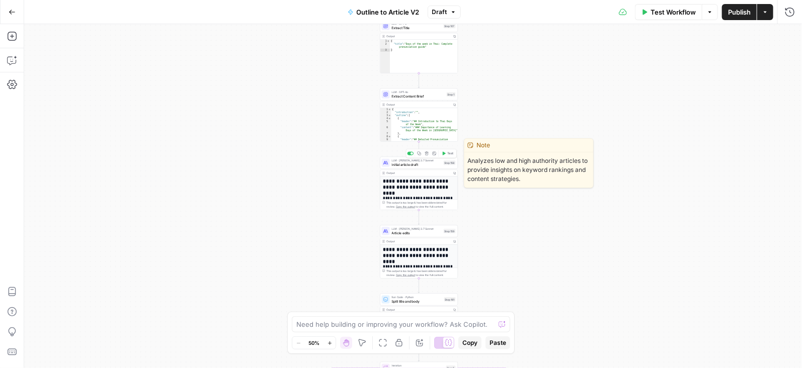
click at [429, 167] on span "Initial article draft" at bounding box center [417, 164] width 50 height 5
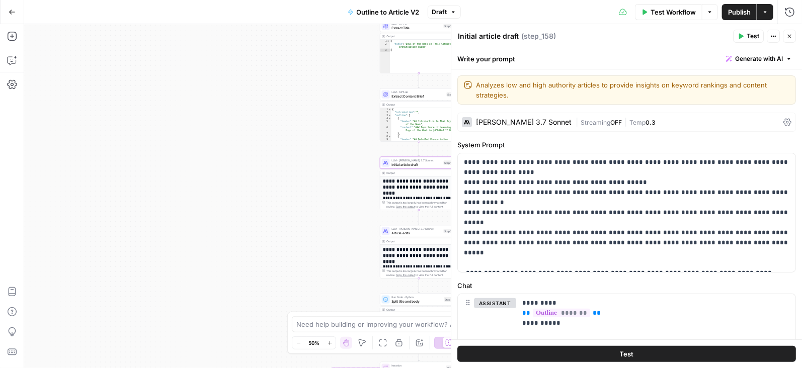
click at [502, 128] on div "Claude 3.7 Sonnet | Streaming OFF | Temp 0.3" at bounding box center [626, 122] width 339 height 19
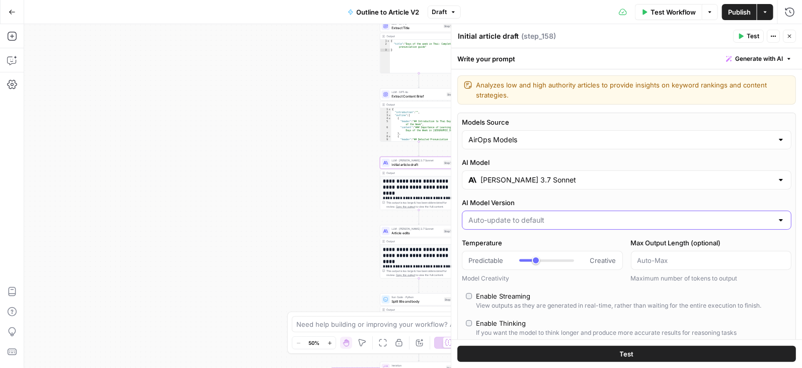
click at [513, 215] on input "AI Model Version" at bounding box center [620, 220] width 304 height 10
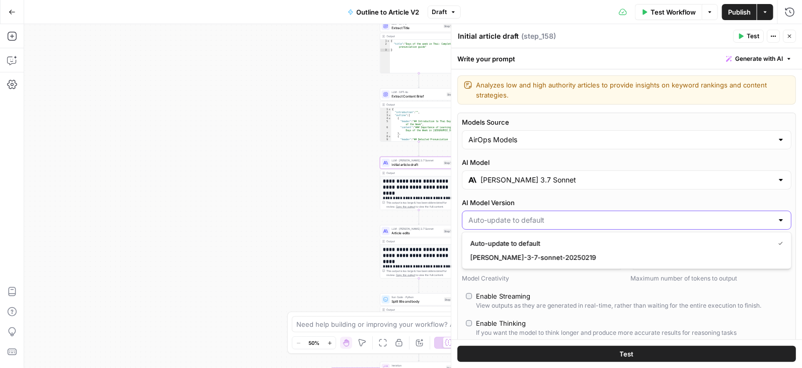
type input "Auto-update to default"
click at [513, 173] on div "Claude 3.7 Sonnet" at bounding box center [627, 180] width 330 height 19
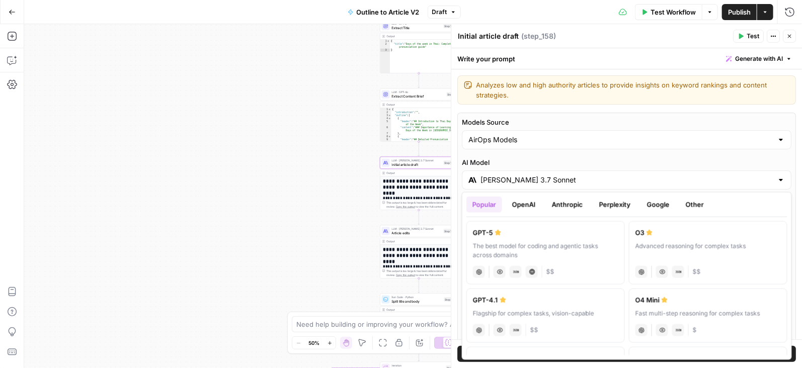
click at [520, 298] on div "GPT-4.1" at bounding box center [545, 300] width 145 height 10
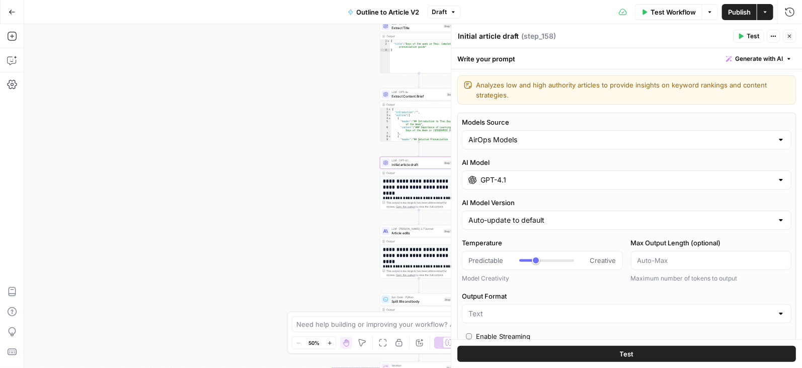
click at [514, 171] on div "GPT-4.1" at bounding box center [627, 180] width 330 height 19
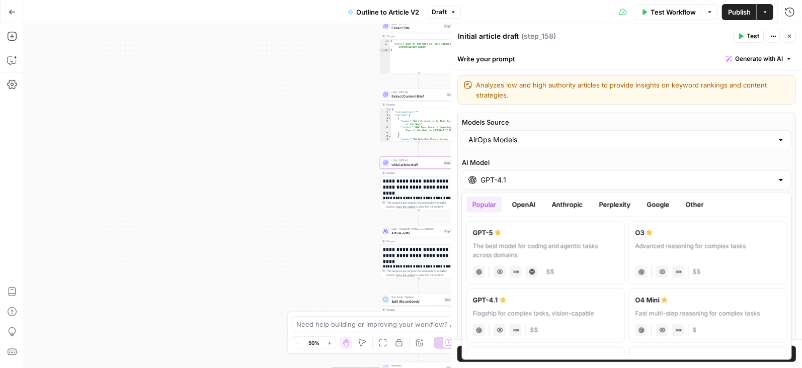
click at [564, 201] on button "Anthropic" at bounding box center [567, 205] width 43 height 16
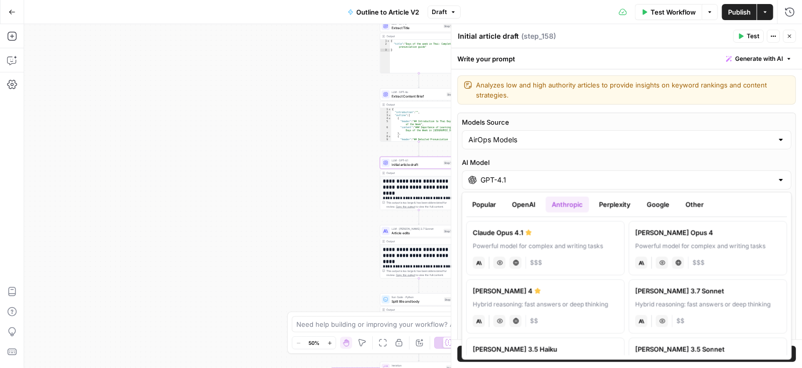
click at [550, 243] on div "Powerful model for complex and writing tasks" at bounding box center [545, 246] width 145 height 9
type input "Claude Opus 4.1"
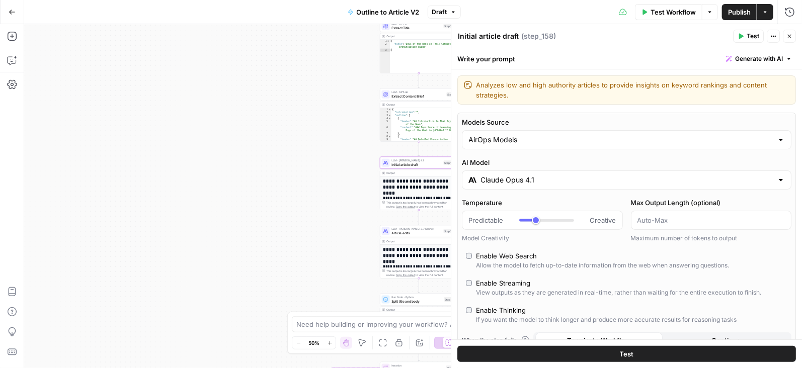
click at [427, 231] on span "Article edits" at bounding box center [417, 232] width 50 height 5
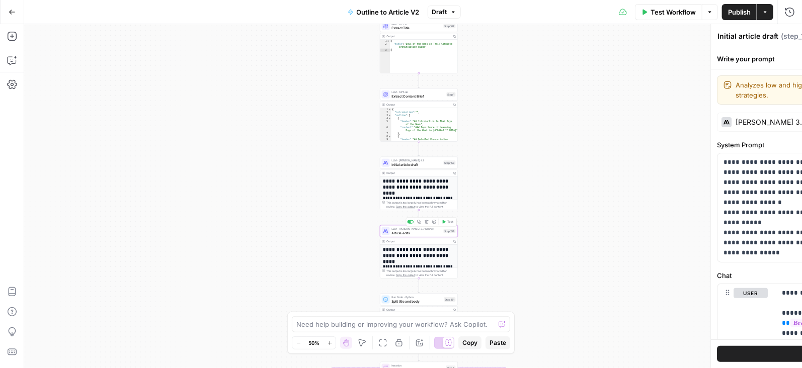
type textarea "Article edits"
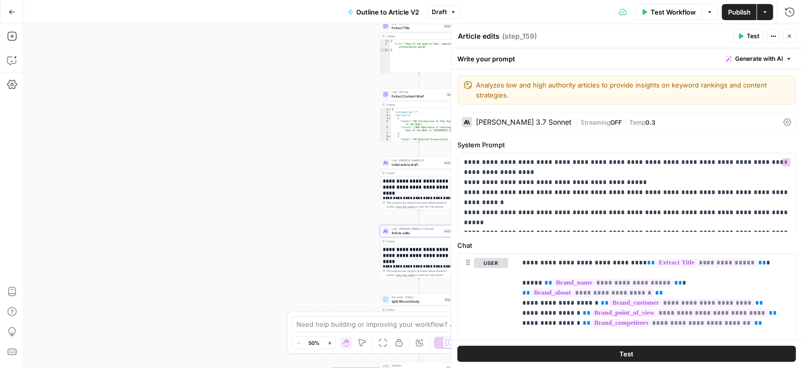
click at [529, 114] on div "Claude 3.7 Sonnet | Streaming OFF | Temp 0.3" at bounding box center [626, 122] width 339 height 19
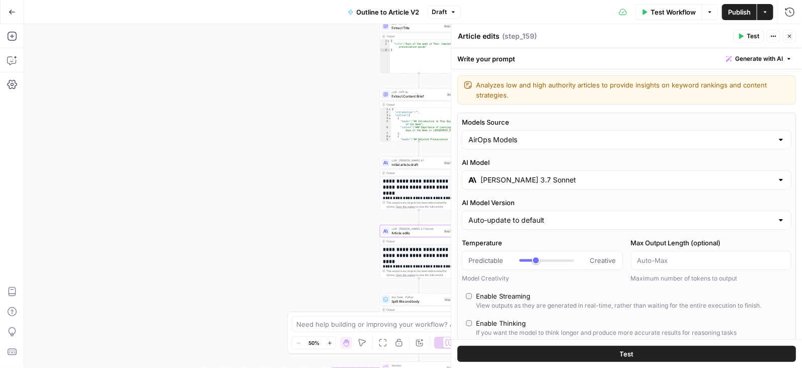
click at [532, 185] on div "Claude 3.7 Sonnet" at bounding box center [627, 180] width 330 height 19
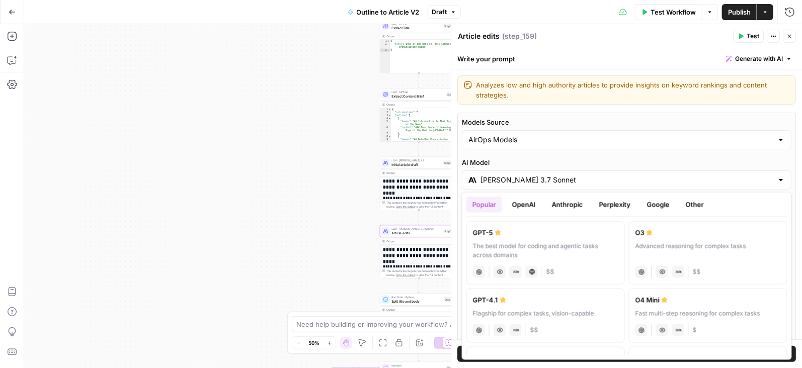
click at [569, 204] on button "Anthropic" at bounding box center [567, 205] width 43 height 16
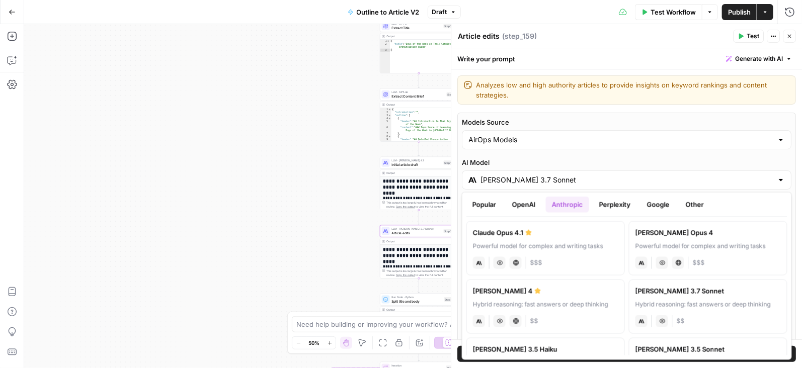
click at [560, 248] on div "Powerful model for complex and writing tasks" at bounding box center [545, 246] width 145 height 9
type input "Claude Opus 4.1"
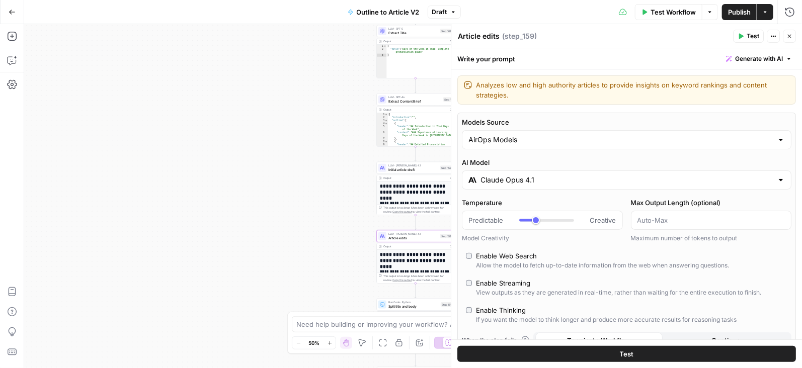
click at [660, 16] on span "Test Workflow" at bounding box center [673, 12] width 45 height 10
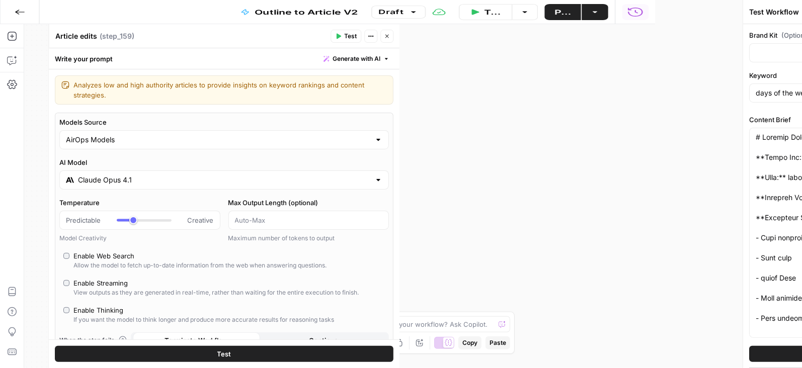
type input "Preply (EN)"
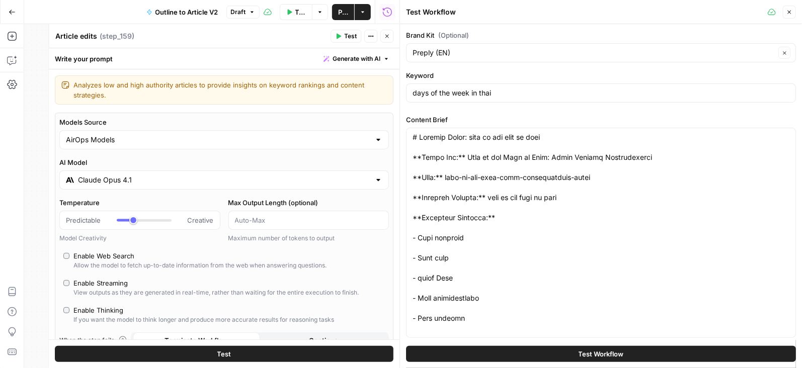
click at [535, 354] on button "Test Workflow" at bounding box center [601, 354] width 390 height 16
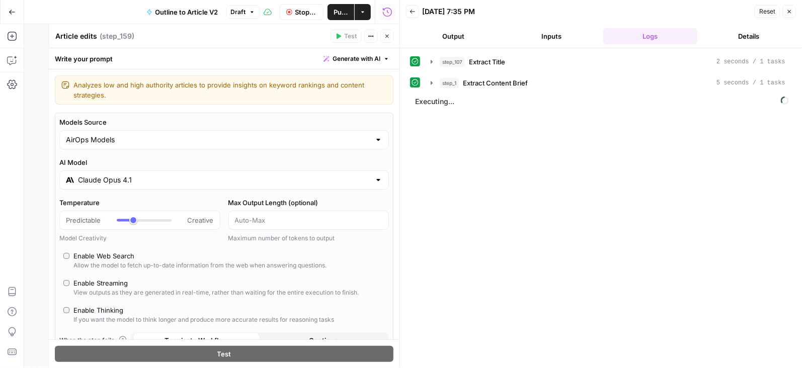
click at [387, 36] on icon "button" at bounding box center [387, 37] width 4 height 4
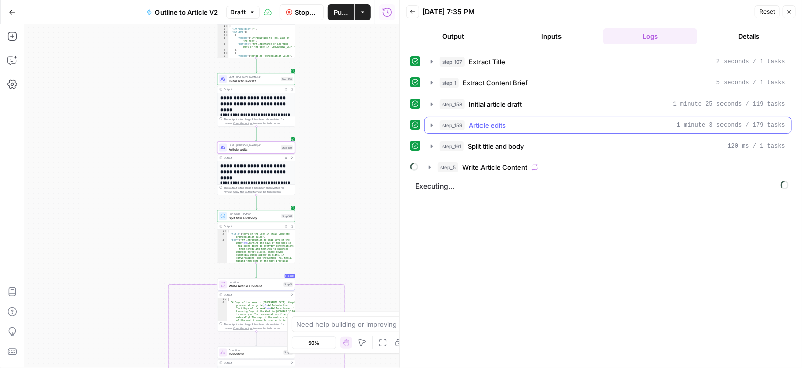
click at [429, 122] on icon "button" at bounding box center [432, 125] width 8 height 8
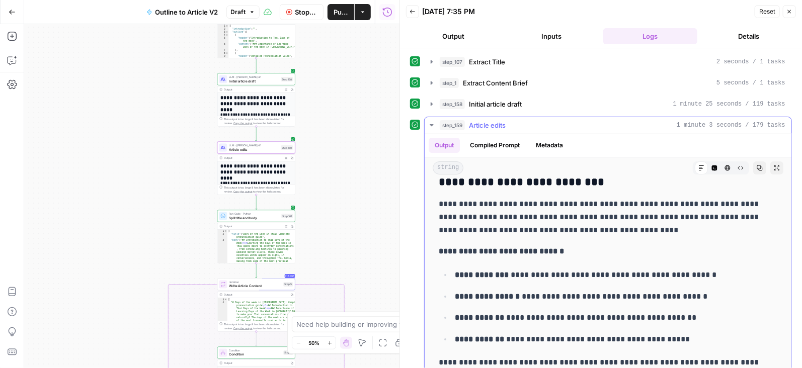
scroll to position [1802, 0]
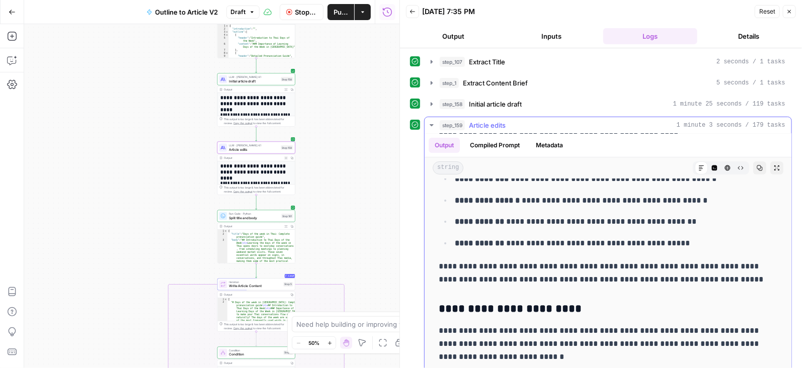
click at [430, 121] on icon "button" at bounding box center [432, 125] width 8 height 8
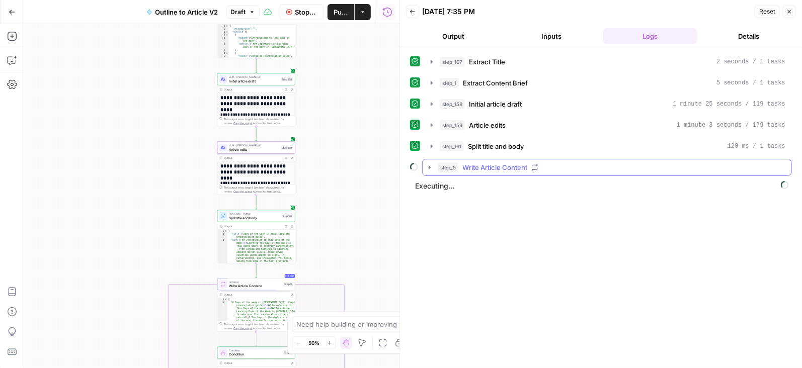
click at [428, 165] on icon "button" at bounding box center [430, 168] width 8 height 8
click at [454, 185] on icon "button" at bounding box center [452, 189] width 8 height 8
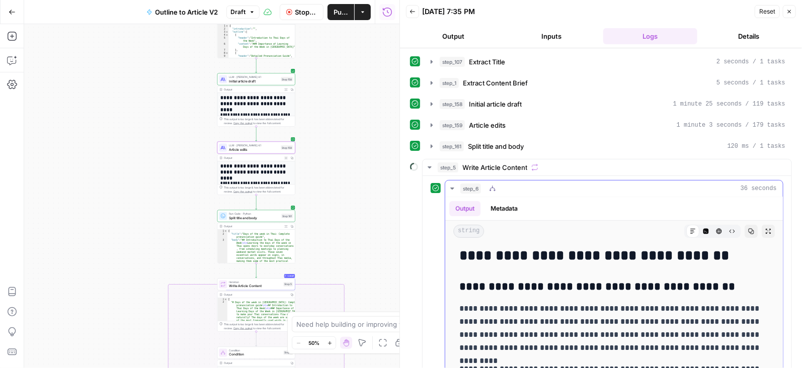
scroll to position [248, 0]
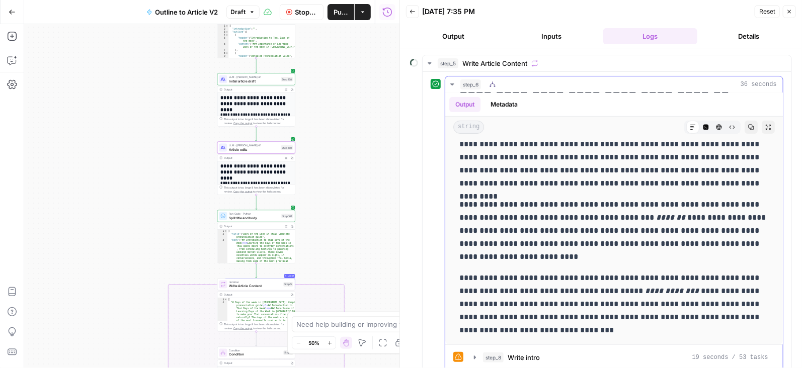
scroll to position [170, 0]
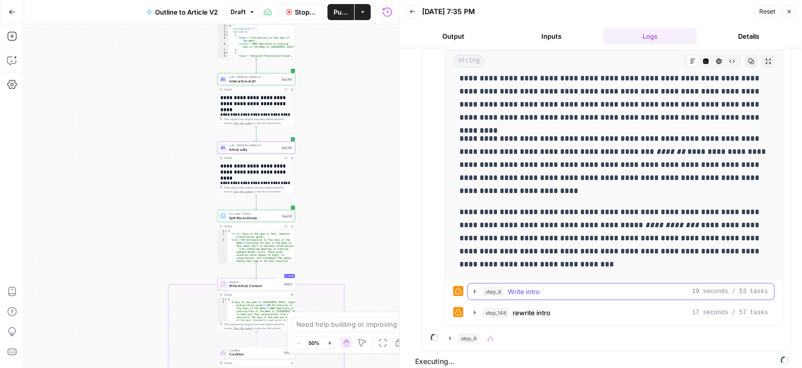
click at [475, 288] on icon "button" at bounding box center [475, 292] width 8 height 8
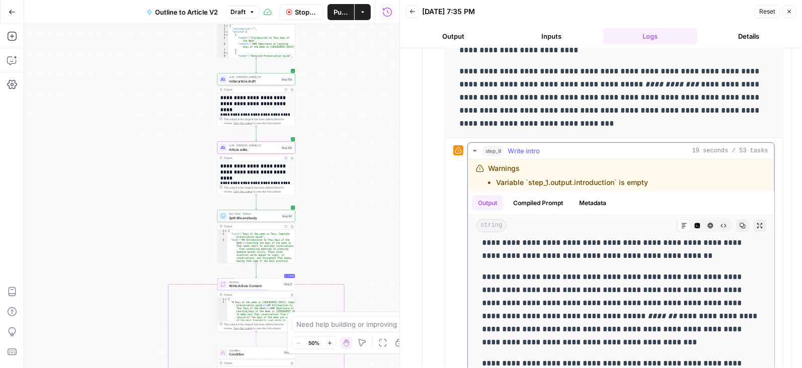
scroll to position [454, 0]
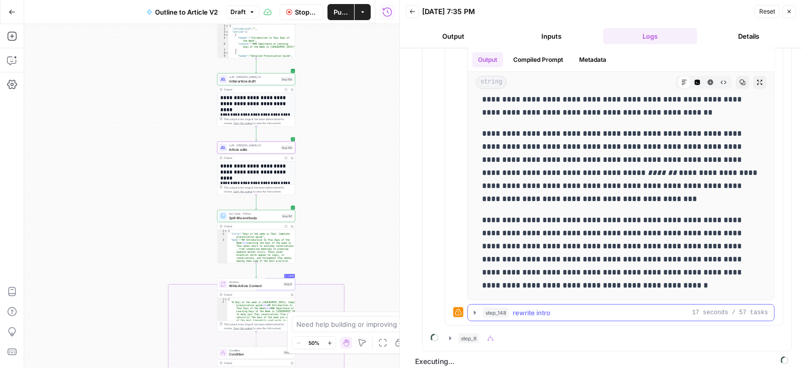
click at [474, 309] on icon "button" at bounding box center [475, 313] width 8 height 8
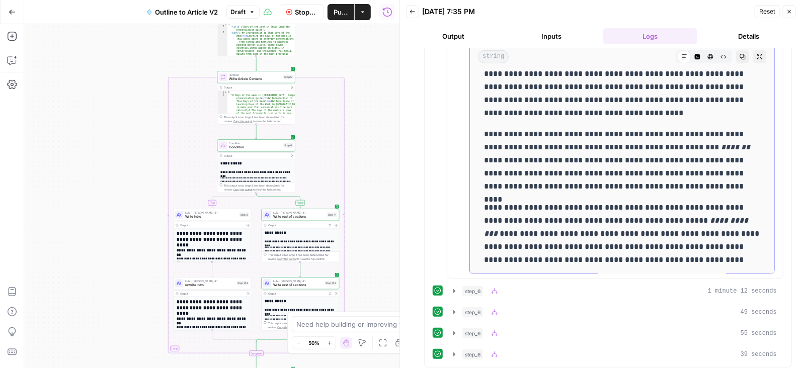
scroll to position [1094, 0]
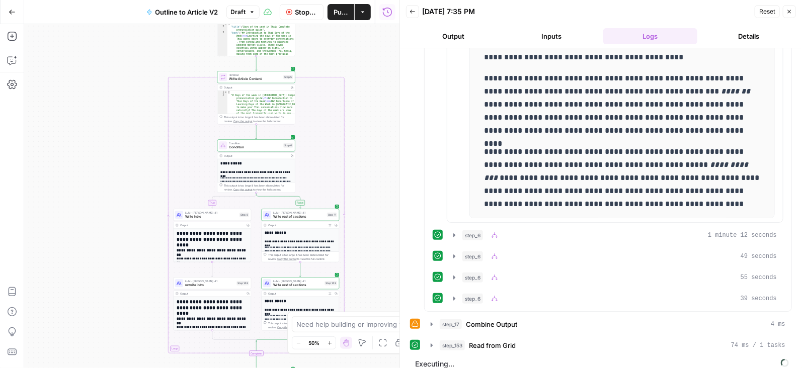
click at [749, 27] on header "Back 08/27/25 at 7:35 PM Reset Close Output Inputs Logs Details" at bounding box center [601, 24] width 402 height 48
click at [749, 34] on button "Details" at bounding box center [748, 36] width 95 height 16
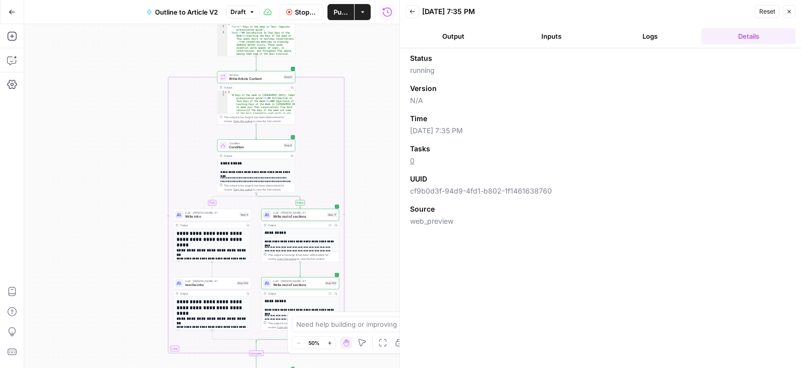
scroll to position [0, 0]
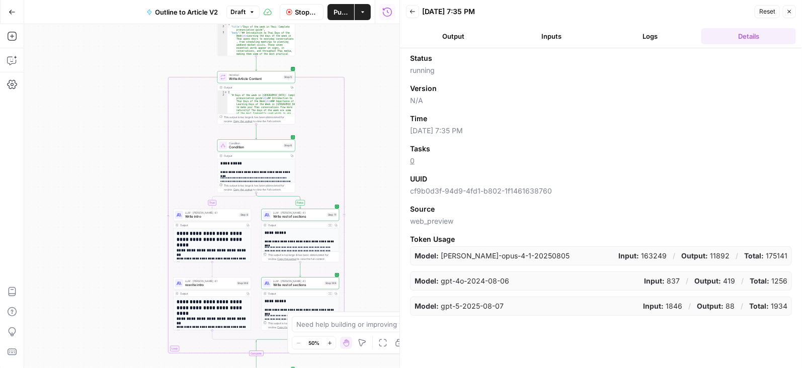
click at [656, 41] on button "Logs" at bounding box center [650, 36] width 95 height 16
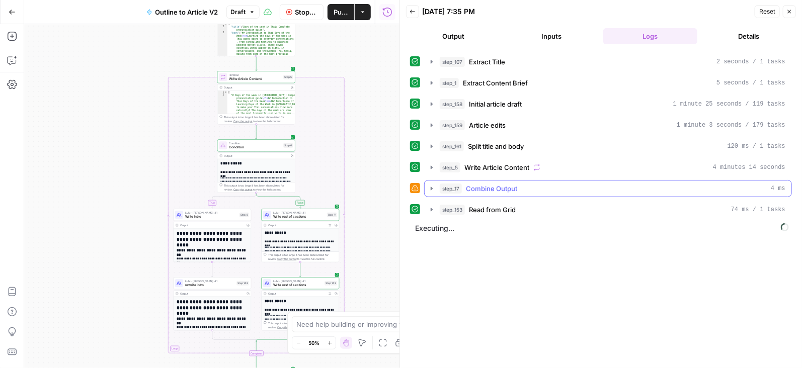
click at [425, 187] on button "step_17 Combine Output 4 ms" at bounding box center [608, 189] width 367 height 16
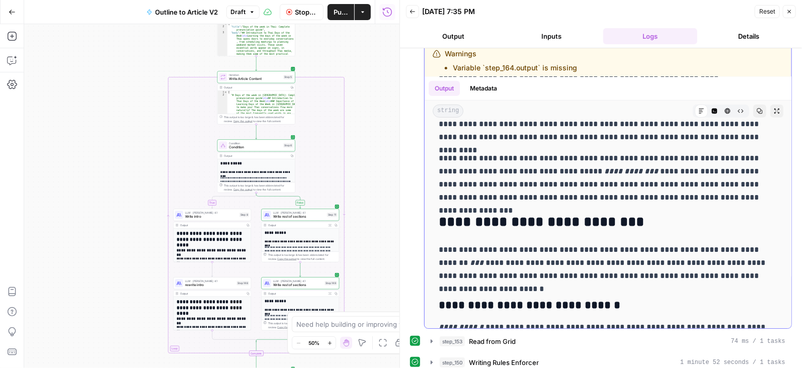
scroll to position [656, 0]
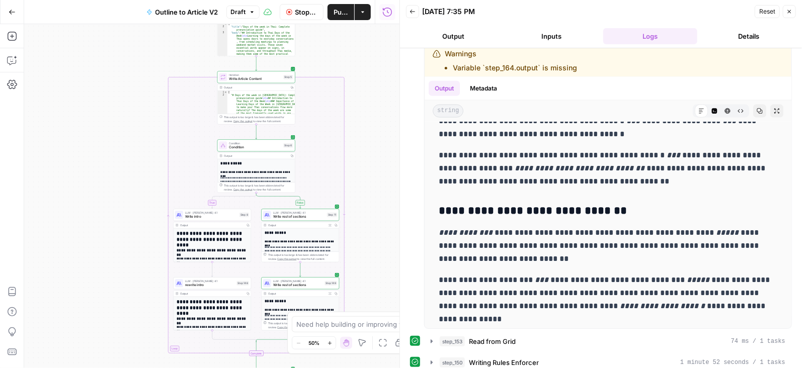
click at [726, 39] on button "Details" at bounding box center [748, 36] width 95 height 16
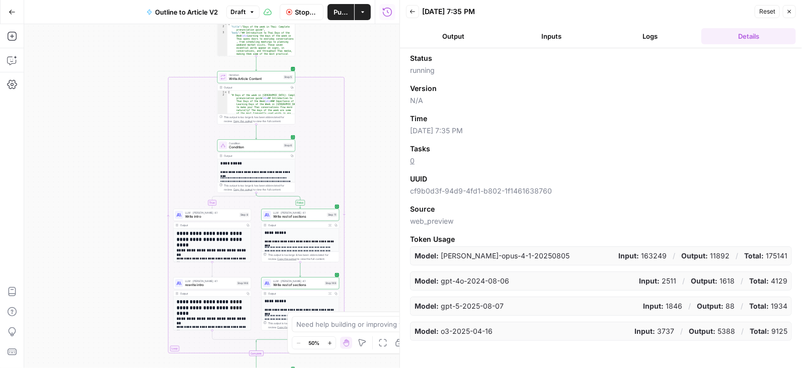
click at [662, 38] on button "Logs" at bounding box center [650, 36] width 95 height 16
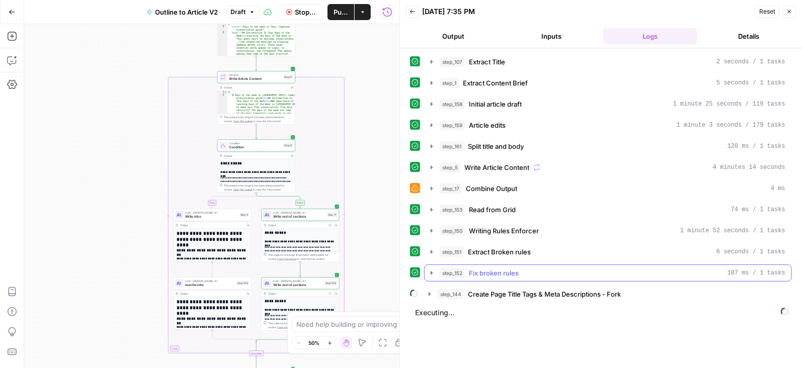
click at [430, 251] on button "step_151 Extract Broken rules 6 seconds / 1 tasks" at bounding box center [608, 252] width 367 height 16
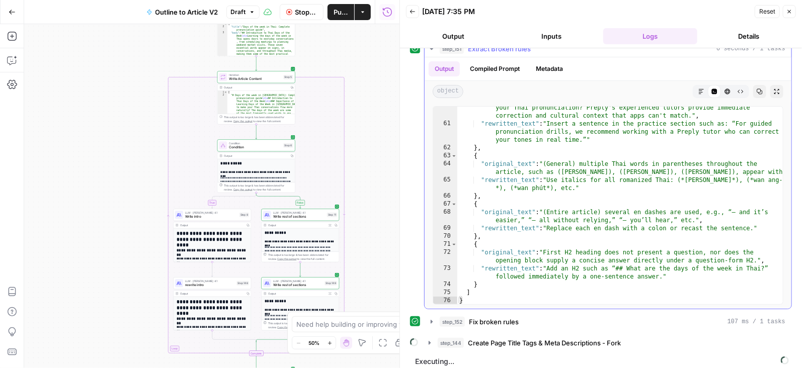
scroll to position [171, 0]
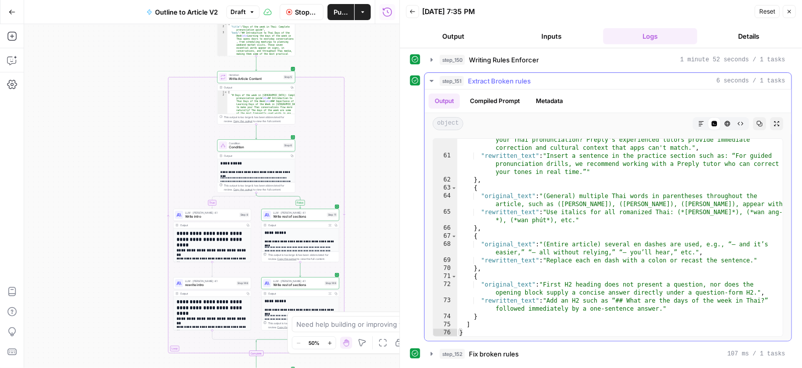
click at [425, 75] on button "step_151 Extract Broken rules 6 seconds / 1 tasks" at bounding box center [608, 81] width 367 height 16
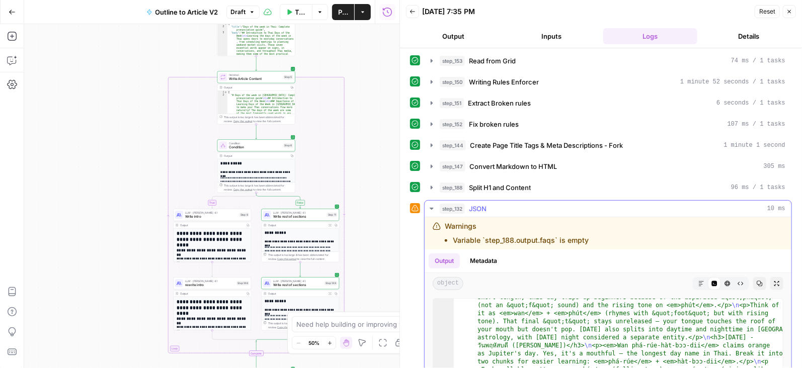
scroll to position [499, 0]
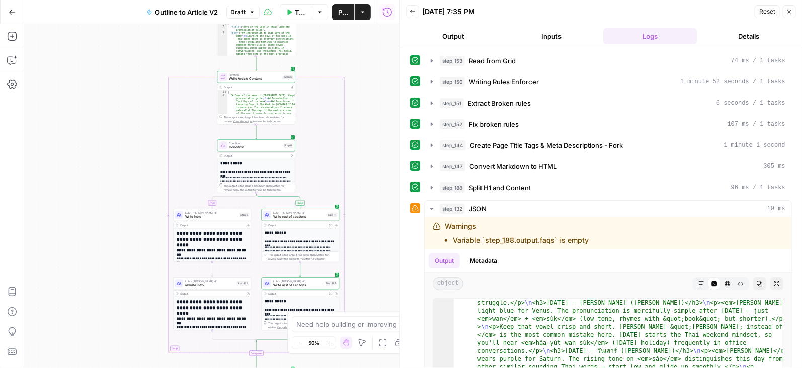
click at [751, 33] on button "Details" at bounding box center [748, 36] width 95 height 16
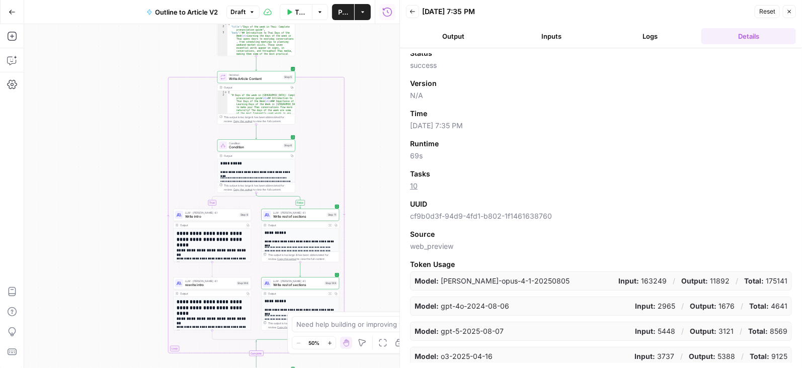
scroll to position [0, 0]
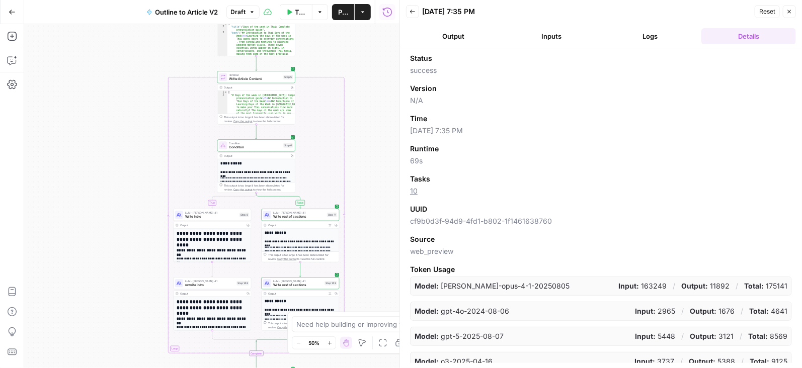
click at [655, 29] on button "Logs" at bounding box center [650, 36] width 95 height 16
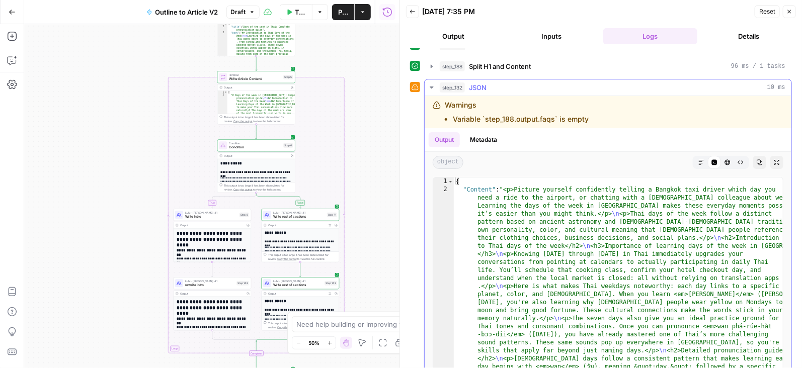
scroll to position [279, 0]
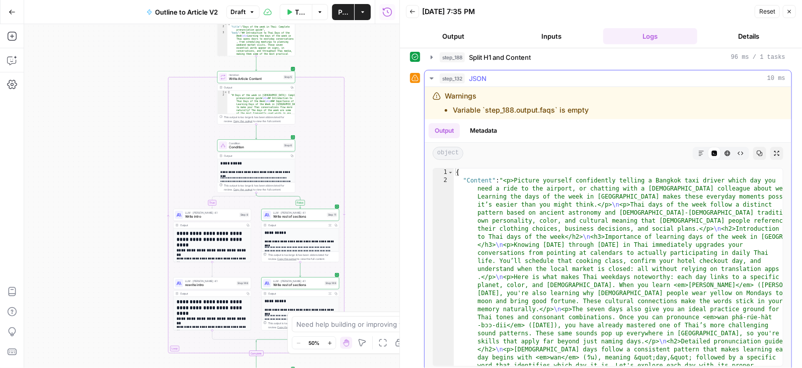
click at [431, 77] on icon "button" at bounding box center [432, 78] width 4 height 2
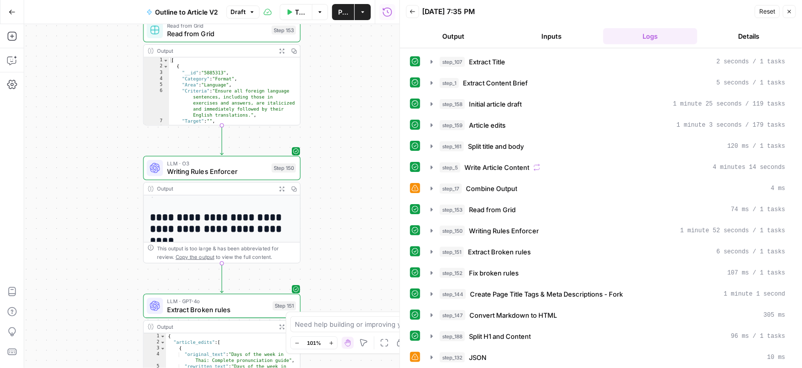
scroll to position [0, 0]
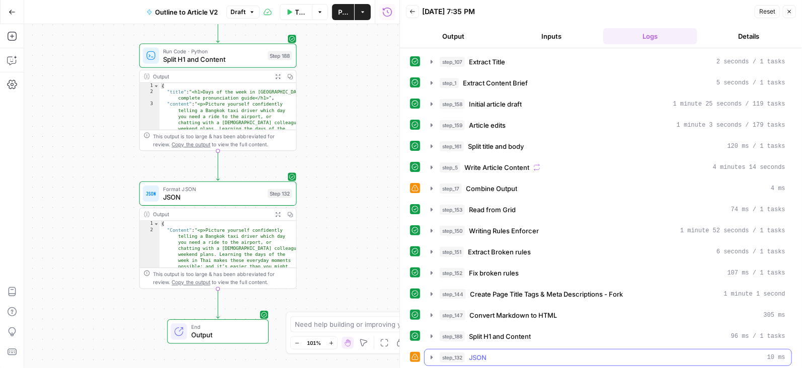
click at [433, 354] on icon "button" at bounding box center [432, 358] width 8 height 8
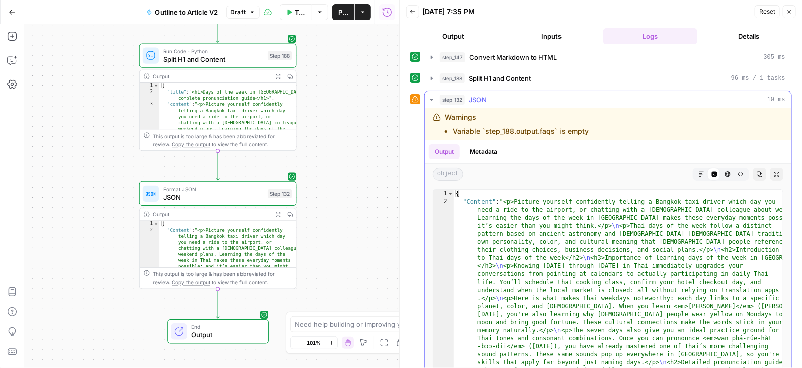
scroll to position [279, 0]
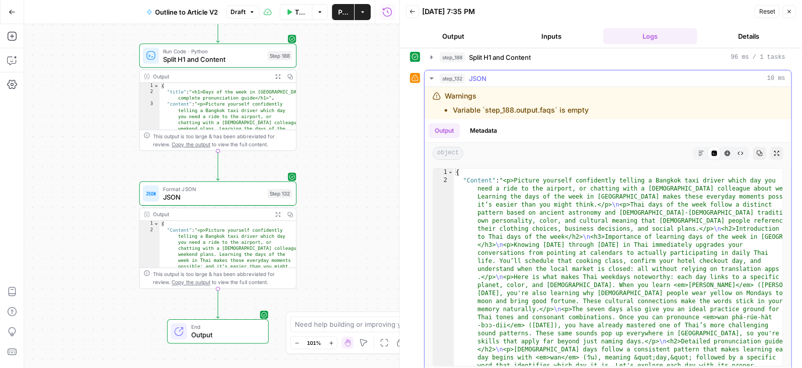
click at [730, 150] on icon "button" at bounding box center [728, 153] width 6 height 6
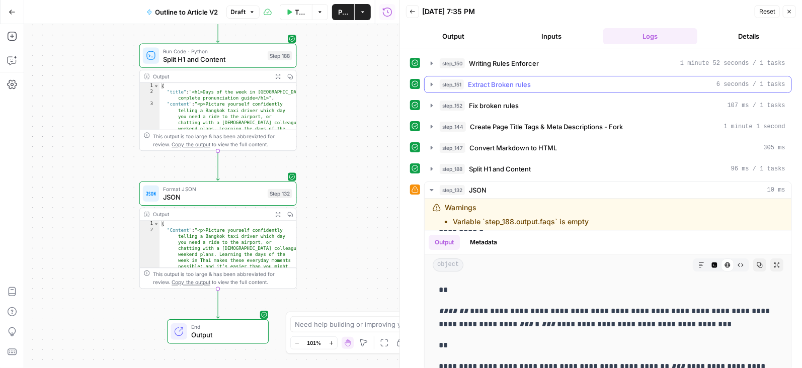
scroll to position [139, 0]
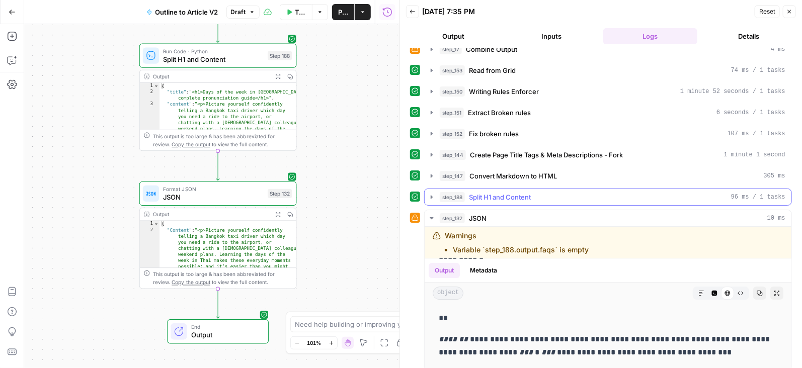
click at [428, 193] on icon "button" at bounding box center [432, 197] width 8 height 8
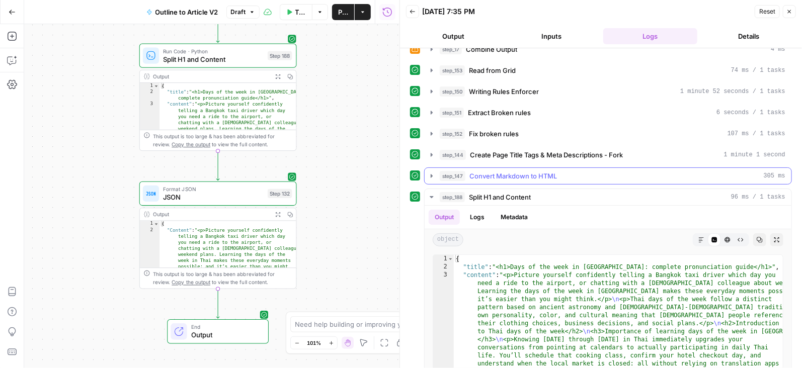
click at [432, 174] on icon "button" at bounding box center [432, 176] width 2 height 4
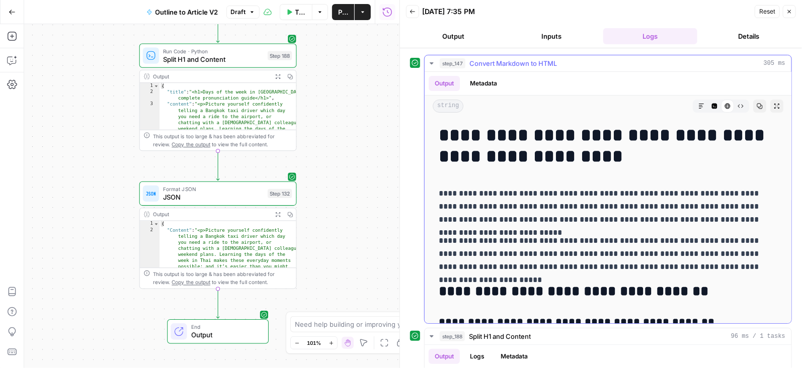
scroll to position [0, 0]
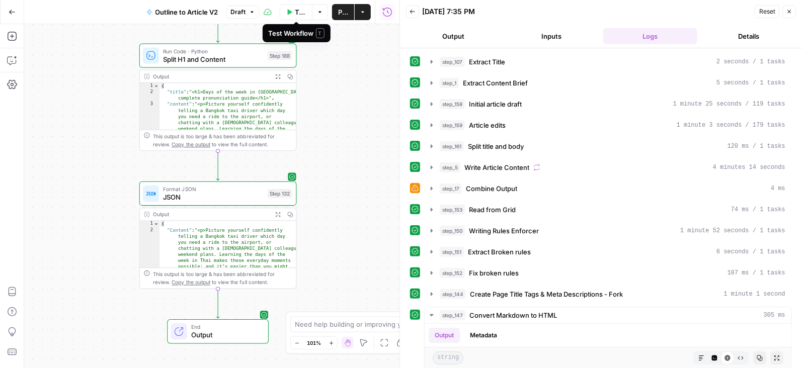
click at [294, 12] on button "Test Workflow" at bounding box center [296, 12] width 33 height 16
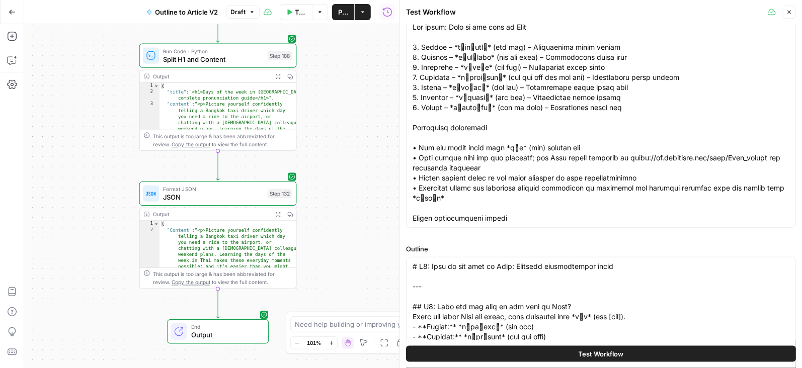
scroll to position [459, 0]
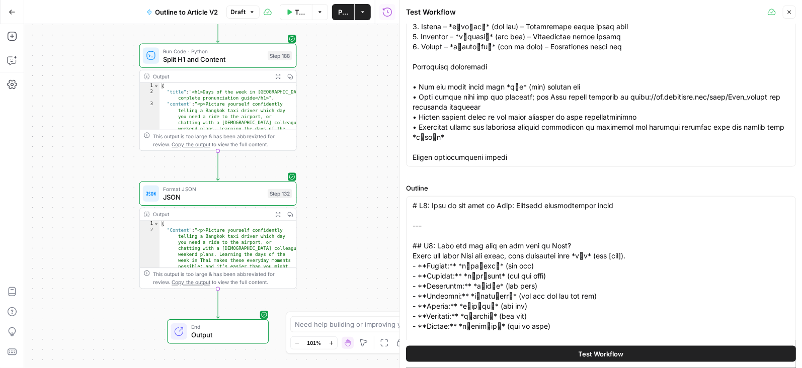
click at [788, 15] on icon "button" at bounding box center [789, 12] width 6 height 6
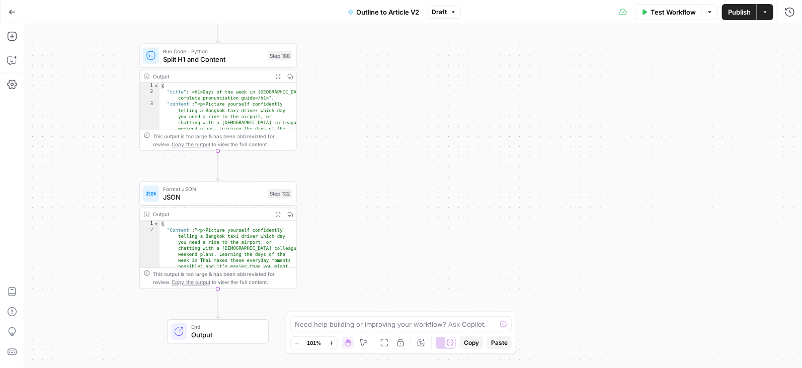
click at [12, 6] on button "Go Back" at bounding box center [12, 12] width 18 height 18
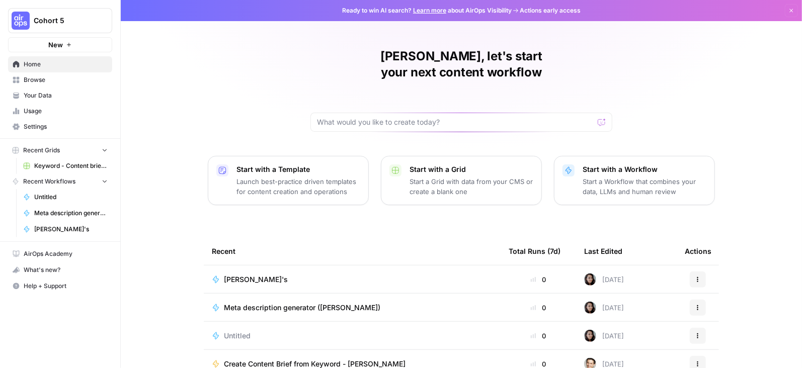
click at [34, 93] on span "Your Data" at bounding box center [66, 95] width 84 height 9
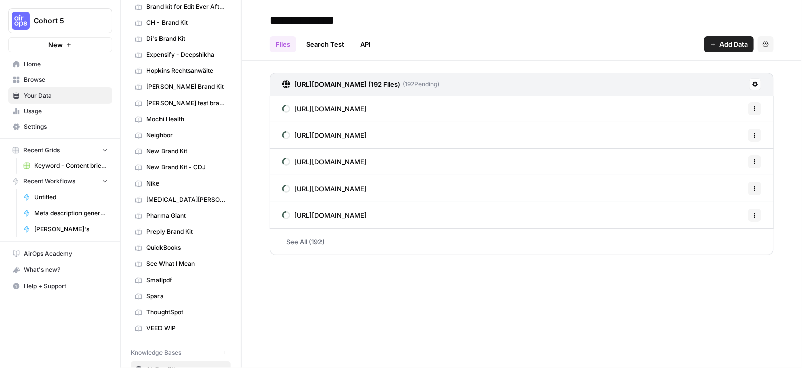
scroll to position [301, 0]
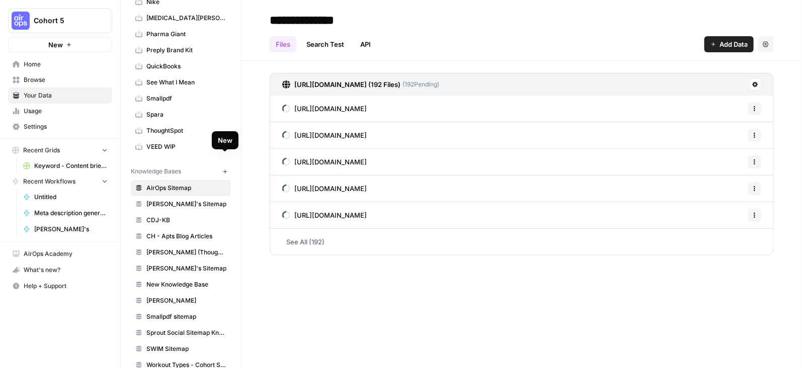
click at [221, 166] on button "New" at bounding box center [225, 172] width 12 height 12
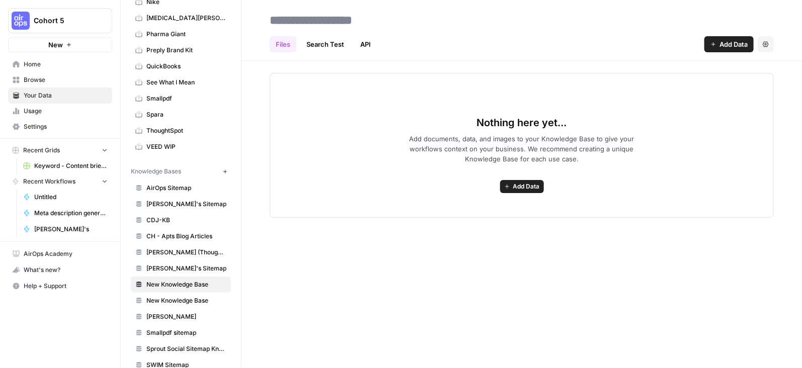
click at [522, 181] on button "Add Data" at bounding box center [522, 186] width 44 height 13
click at [368, 37] on link "API" at bounding box center [365, 44] width 23 height 16
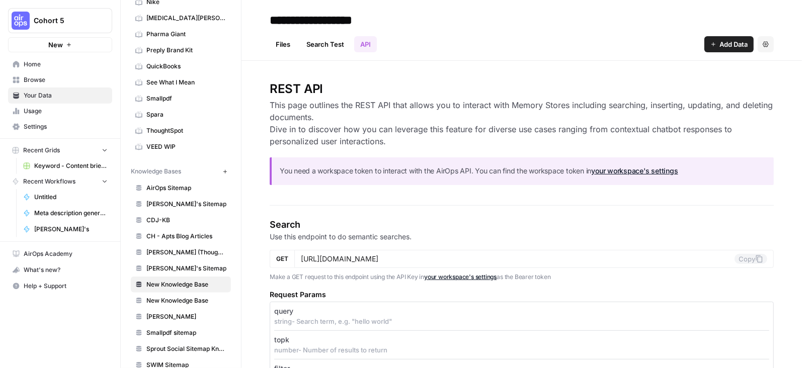
click at [332, 46] on link "Search Test" at bounding box center [325, 44] width 50 height 16
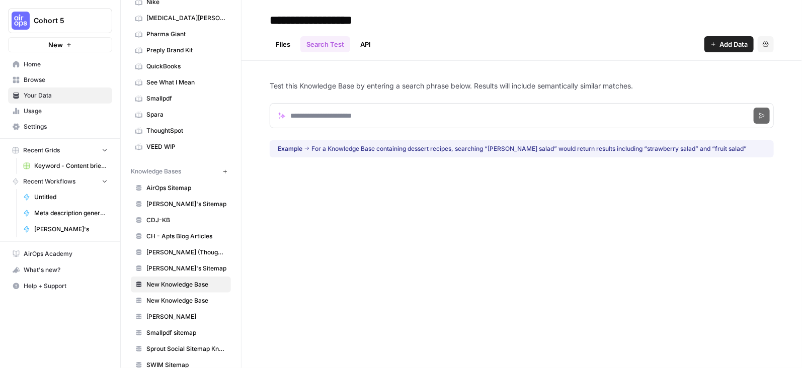
click at [279, 39] on link "Files" at bounding box center [283, 44] width 27 height 16
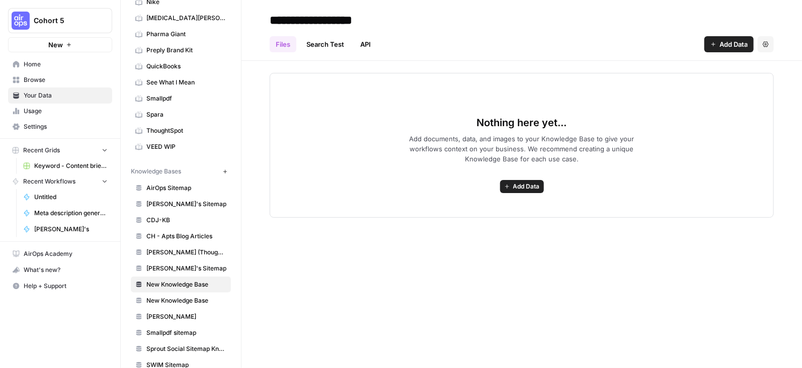
click at [366, 38] on link "API" at bounding box center [365, 44] width 23 height 16
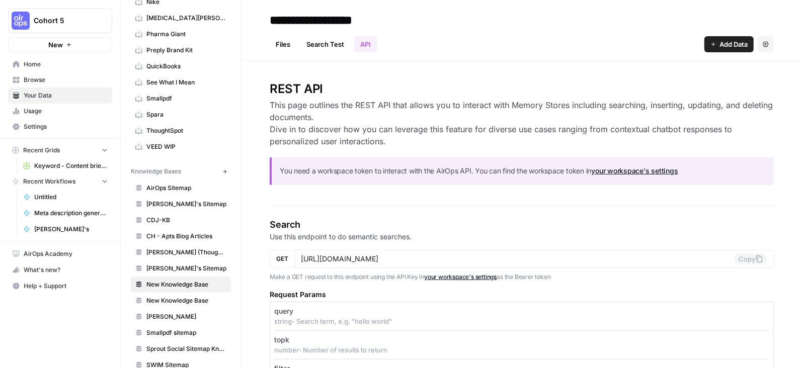
scroll to position [4, 0]
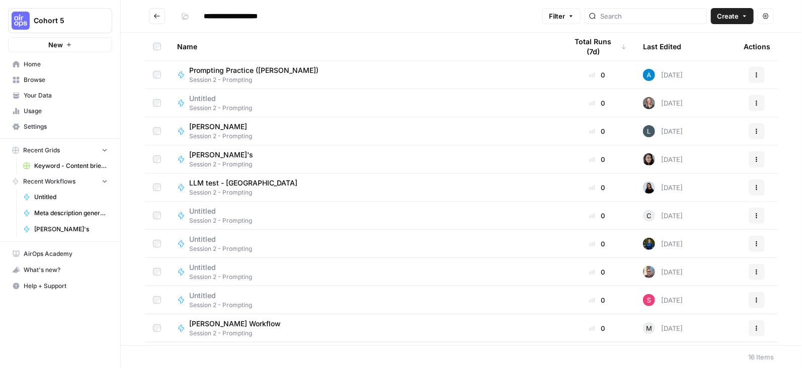
click at [45, 65] on span "Home" at bounding box center [66, 64] width 84 height 9
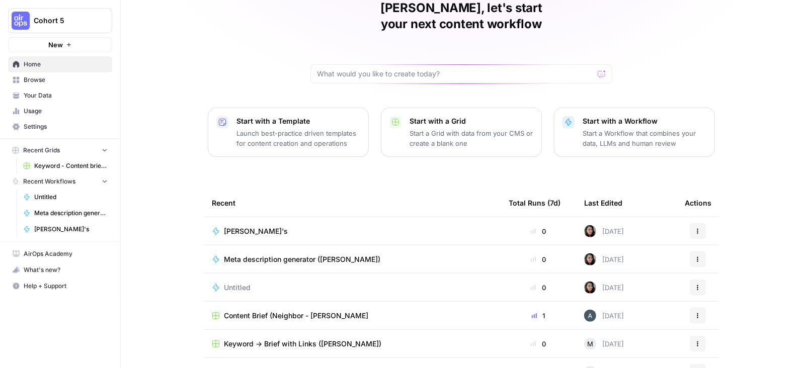
scroll to position [66, 0]
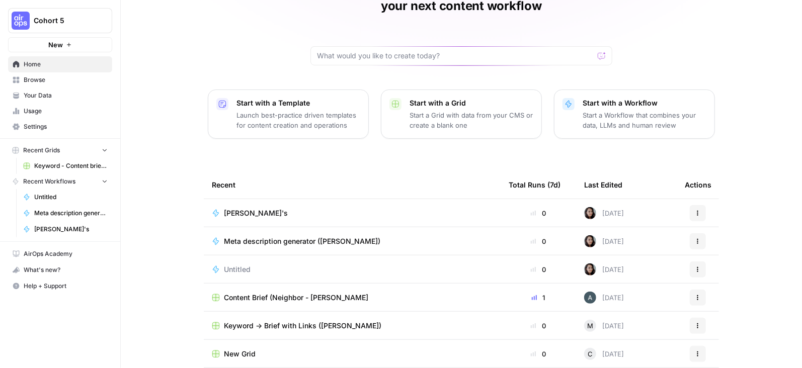
click at [442, 110] on p "Start a Grid with data from your CMS or create a blank one" at bounding box center [472, 120] width 124 height 20
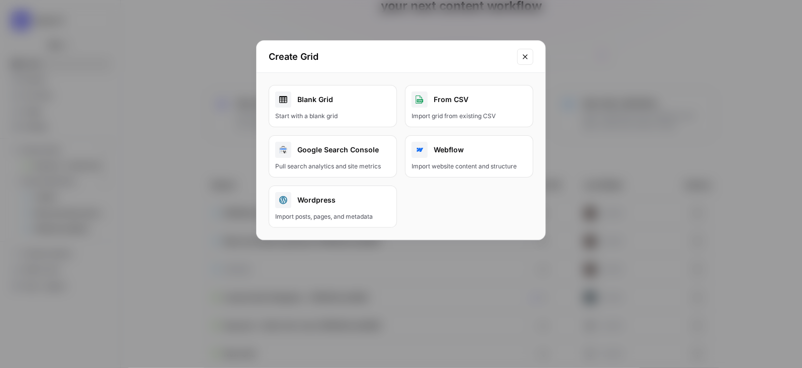
click at [527, 55] on icon "Close modal" at bounding box center [525, 57] width 8 height 8
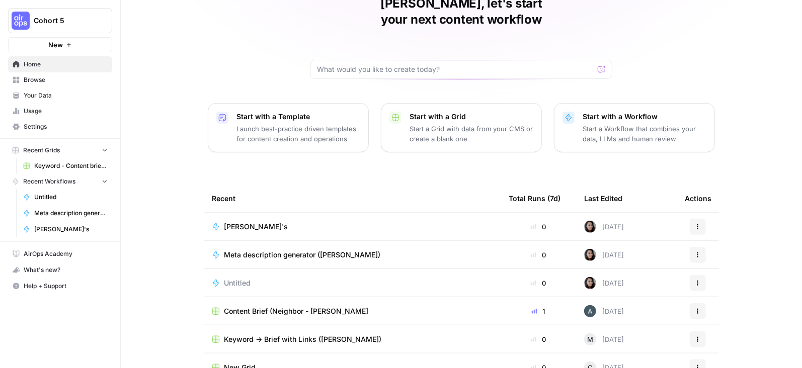
scroll to position [52, 0]
click at [602, 185] on div "Last Edited" at bounding box center [603, 199] width 38 height 28
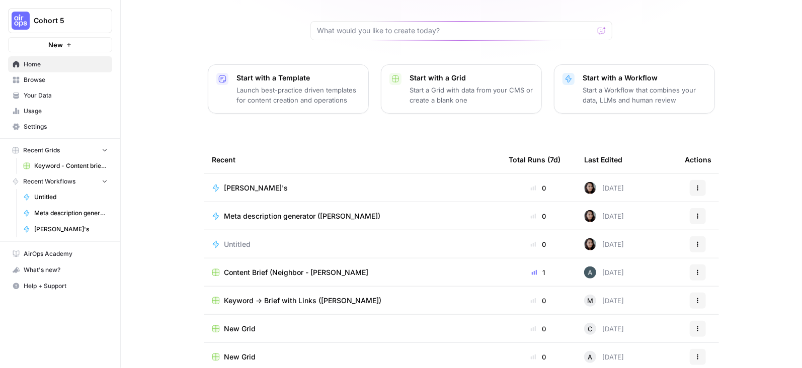
scroll to position [94, 0]
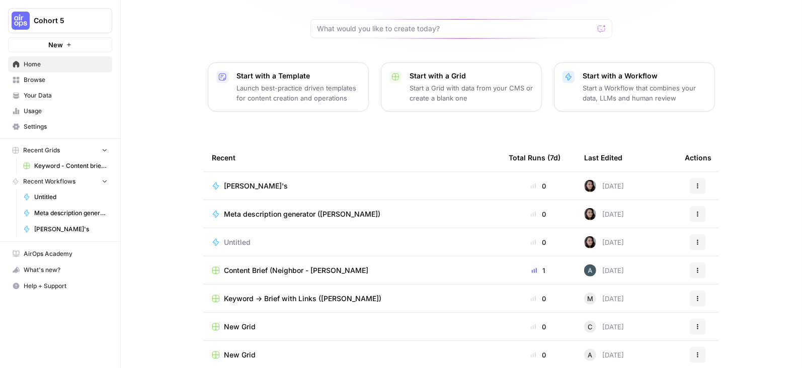
click at [317, 266] on span "Content Brief (Neighbor - [PERSON_NAME]" at bounding box center [296, 271] width 144 height 10
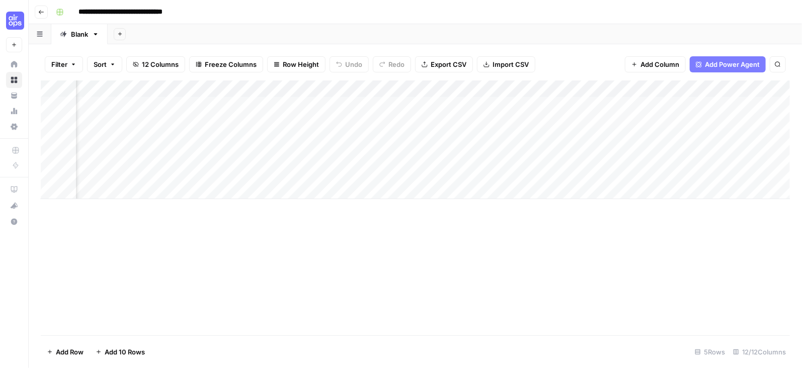
scroll to position [0, 274]
click at [525, 104] on div "Add Column" at bounding box center [415, 140] width 749 height 119
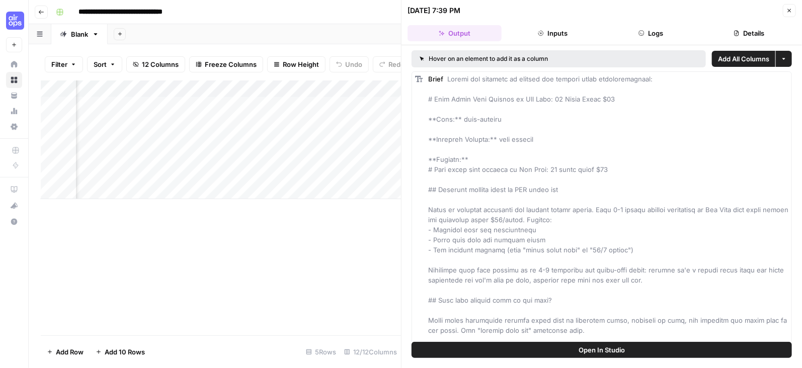
click at [731, 35] on button "Details" at bounding box center [749, 33] width 94 height 16
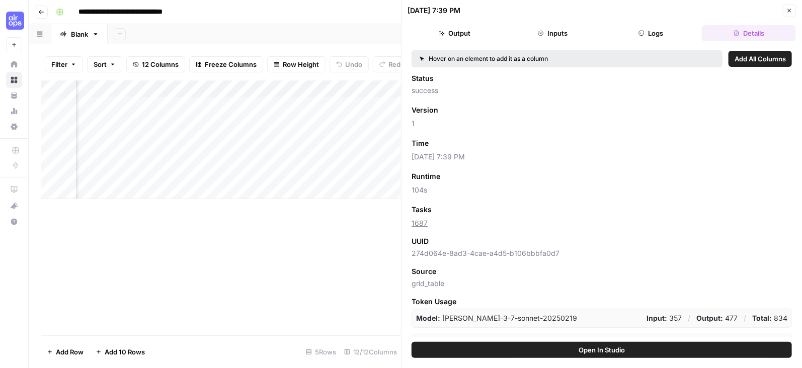
click at [787, 11] on icon "button" at bounding box center [789, 11] width 6 height 6
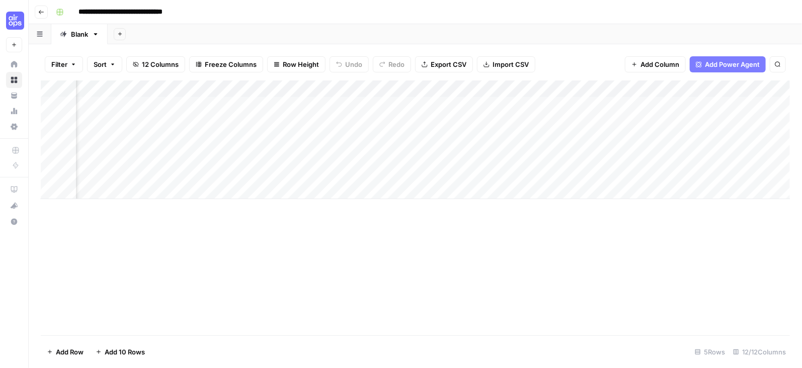
click at [40, 7] on button "Go back" at bounding box center [41, 12] width 13 height 13
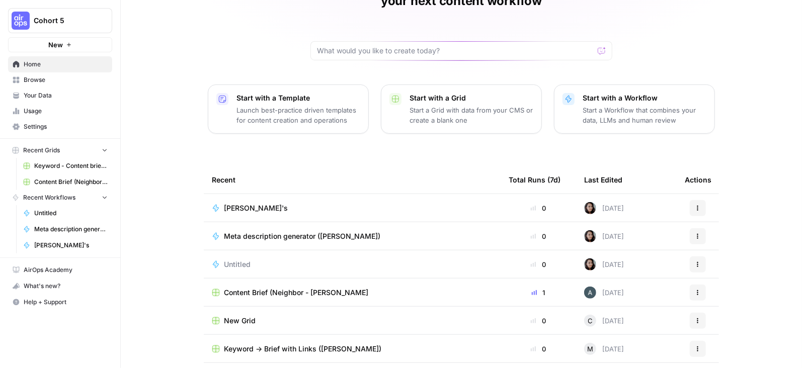
scroll to position [94, 0]
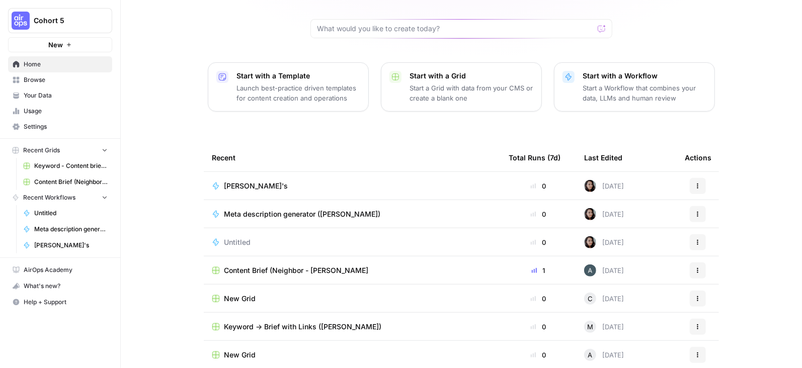
click at [297, 322] on span "Keyword -> Brief with Links ([PERSON_NAME])" at bounding box center [302, 327] width 157 height 10
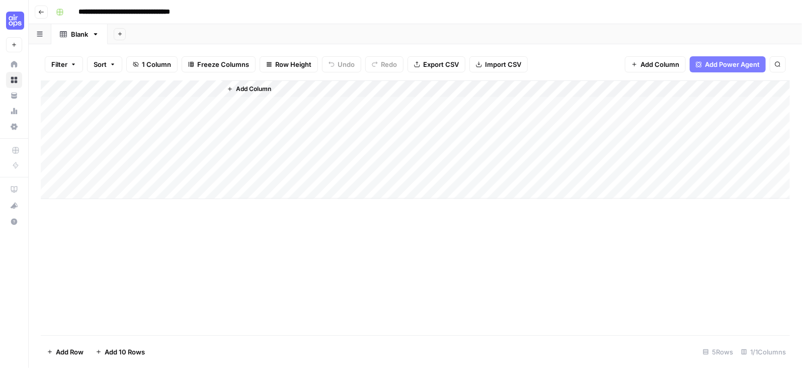
click at [42, 13] on icon "button" at bounding box center [41, 12] width 6 height 6
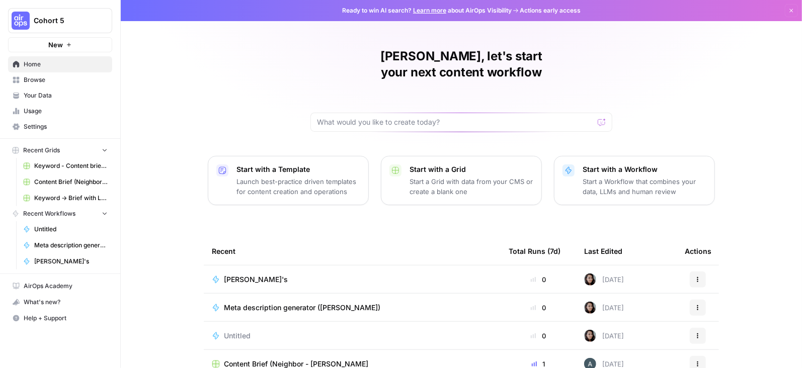
scroll to position [94, 0]
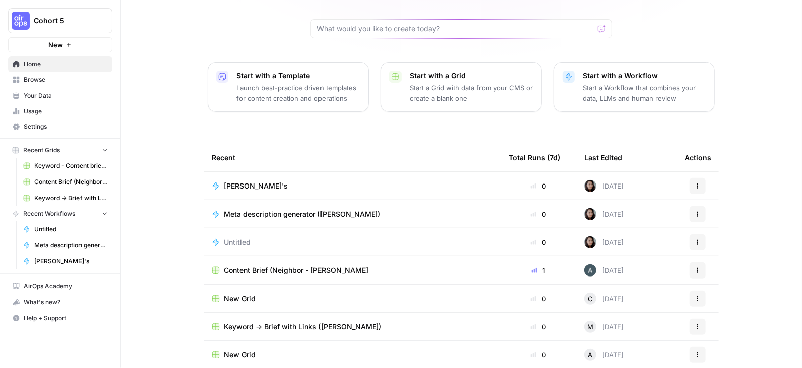
click at [62, 173] on link "Keyword - Content brief - Article (Airops builders)" at bounding box center [66, 166] width 94 height 16
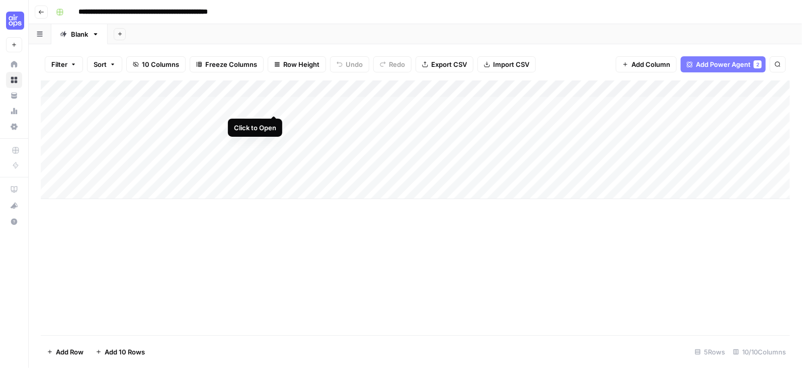
click at [275, 104] on div "Add Column" at bounding box center [415, 140] width 749 height 119
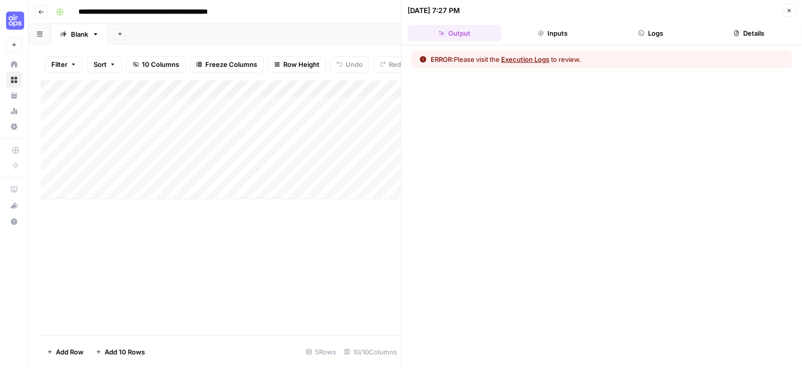
click at [656, 27] on button "Logs" at bounding box center [651, 33] width 94 height 16
